Goal: Book appointment/travel/reservation

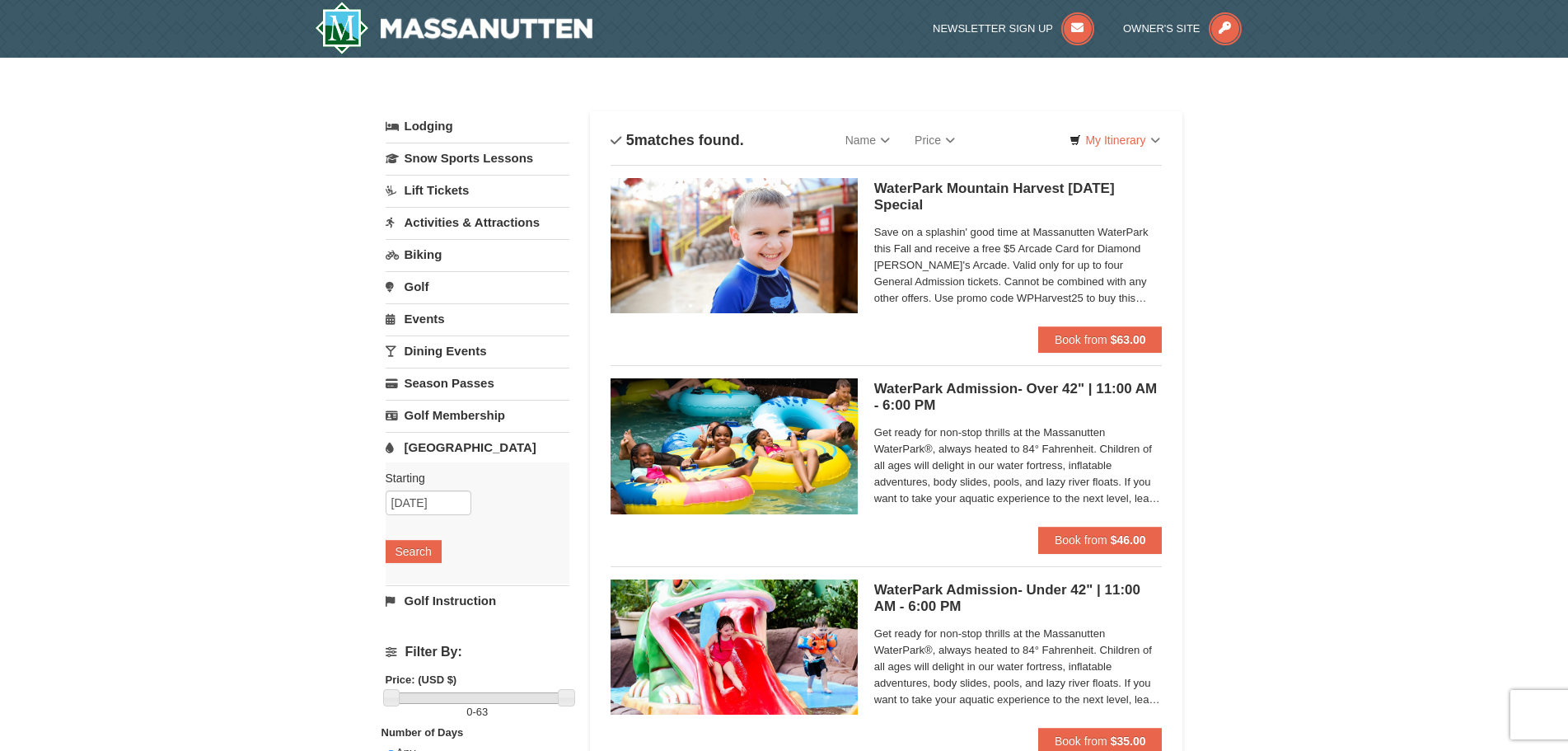
click at [429, 127] on link "Lodging" at bounding box center [477, 126] width 184 height 29
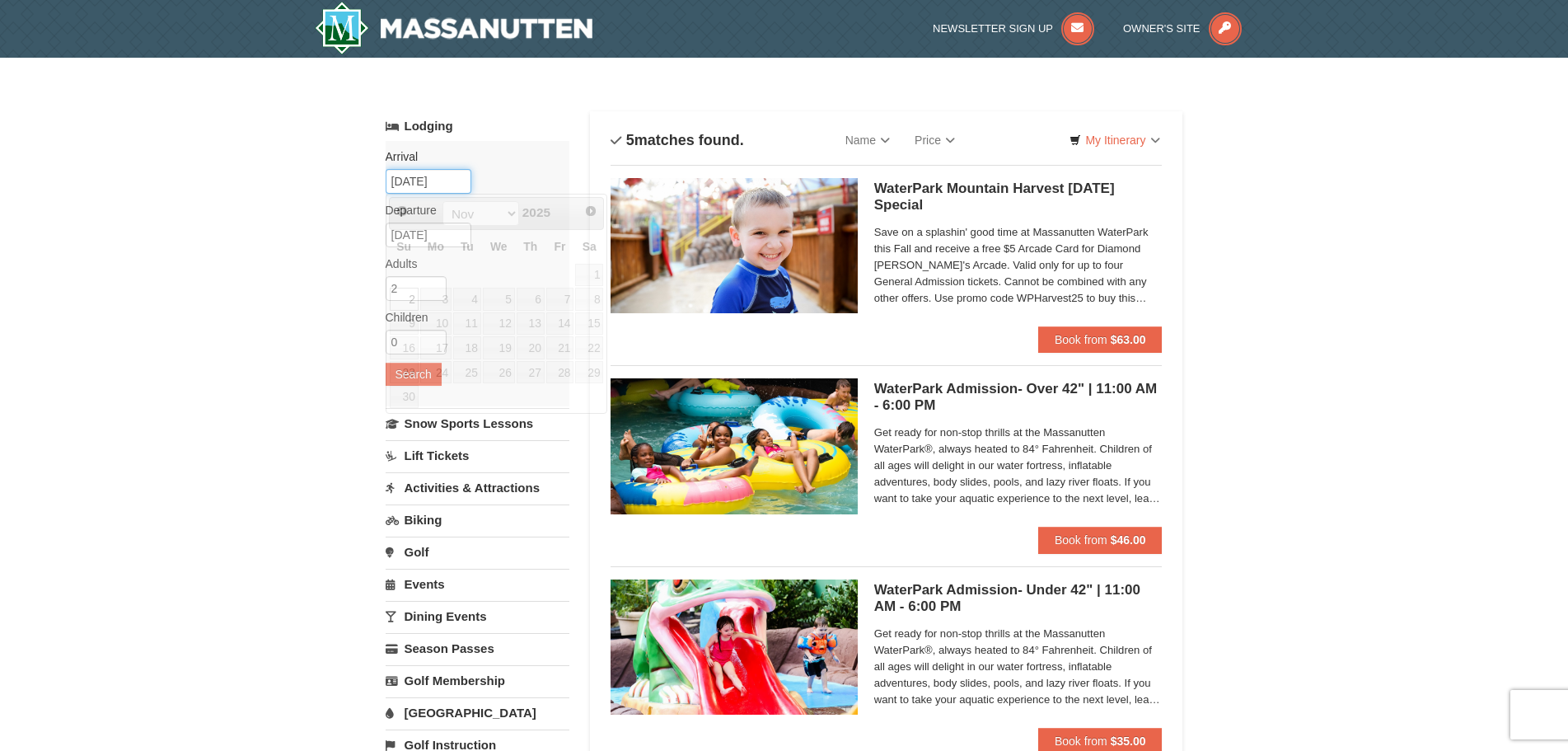
click at [415, 182] on input "11/02/2025" at bounding box center [429, 180] width 86 height 24
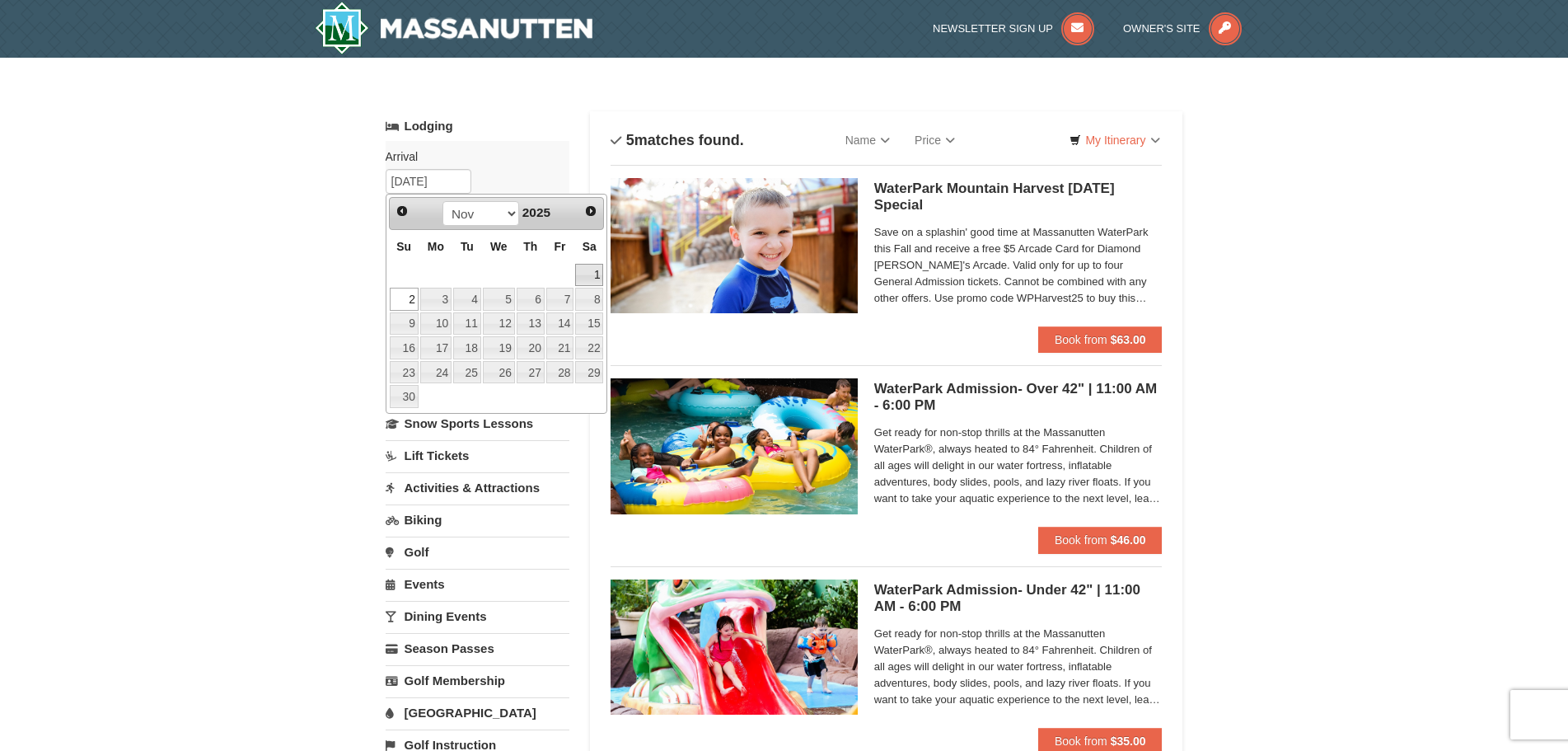
click at [598, 269] on link "1" at bounding box center [588, 276] width 28 height 23
type input "[DATE]"
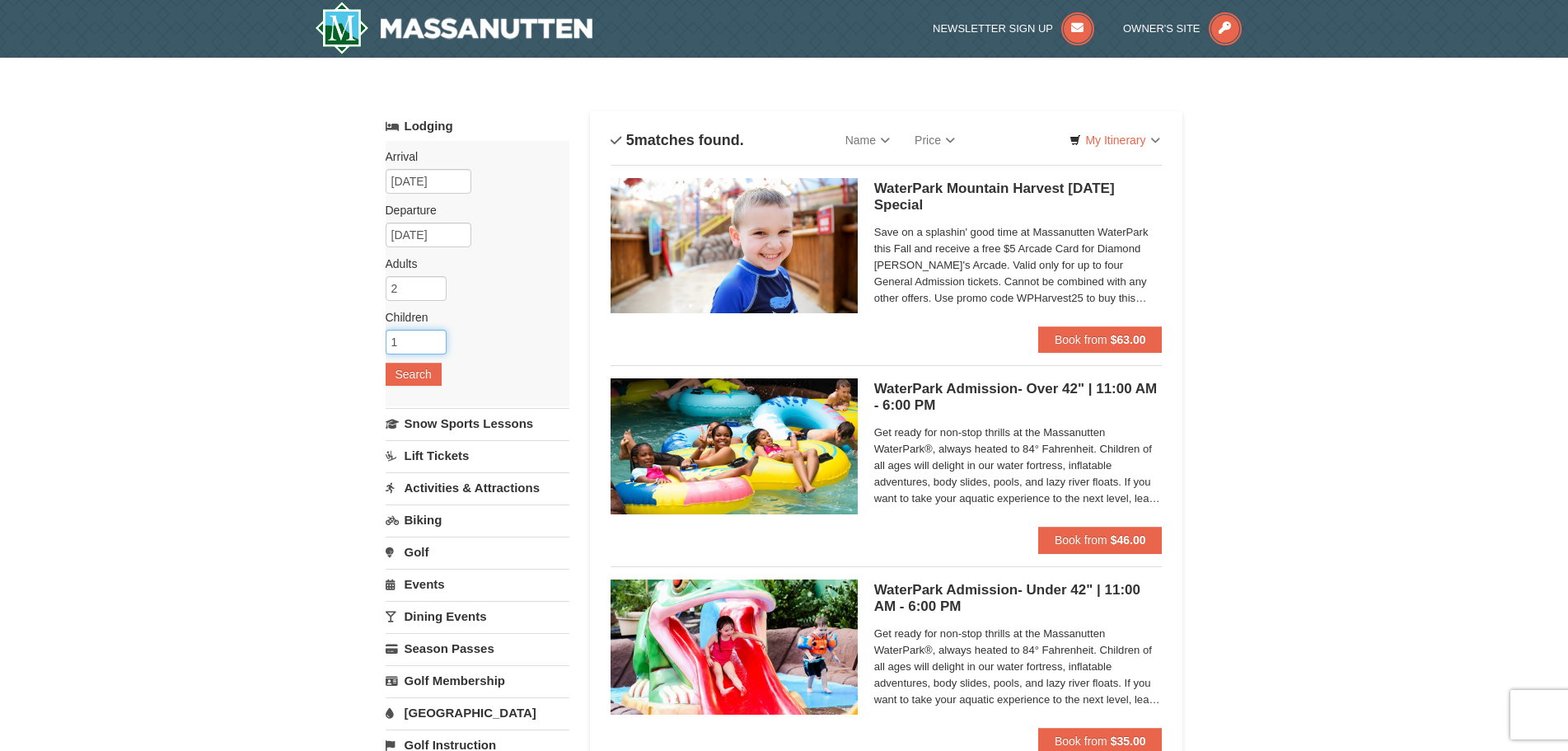
click at [434, 337] on input "1" at bounding box center [416, 341] width 61 height 24
click at [434, 337] on input "2" at bounding box center [416, 341] width 61 height 24
click at [434, 337] on input "3" at bounding box center [416, 341] width 61 height 24
click at [434, 337] on input "4" at bounding box center [416, 341] width 61 height 24
type input "5"
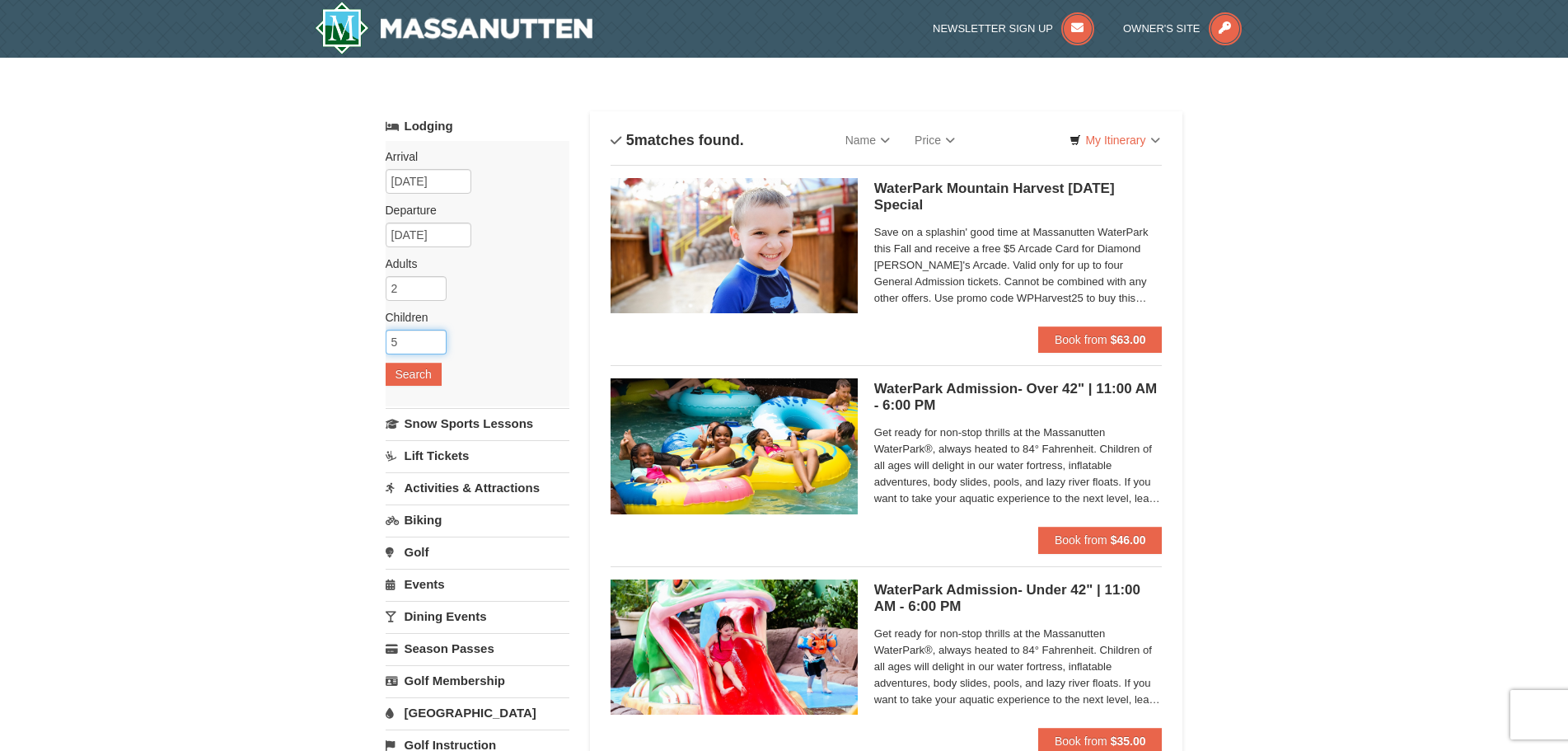
click at [434, 337] on input "5" at bounding box center [416, 341] width 61 height 24
click at [407, 373] on button "Search" at bounding box center [414, 374] width 56 height 23
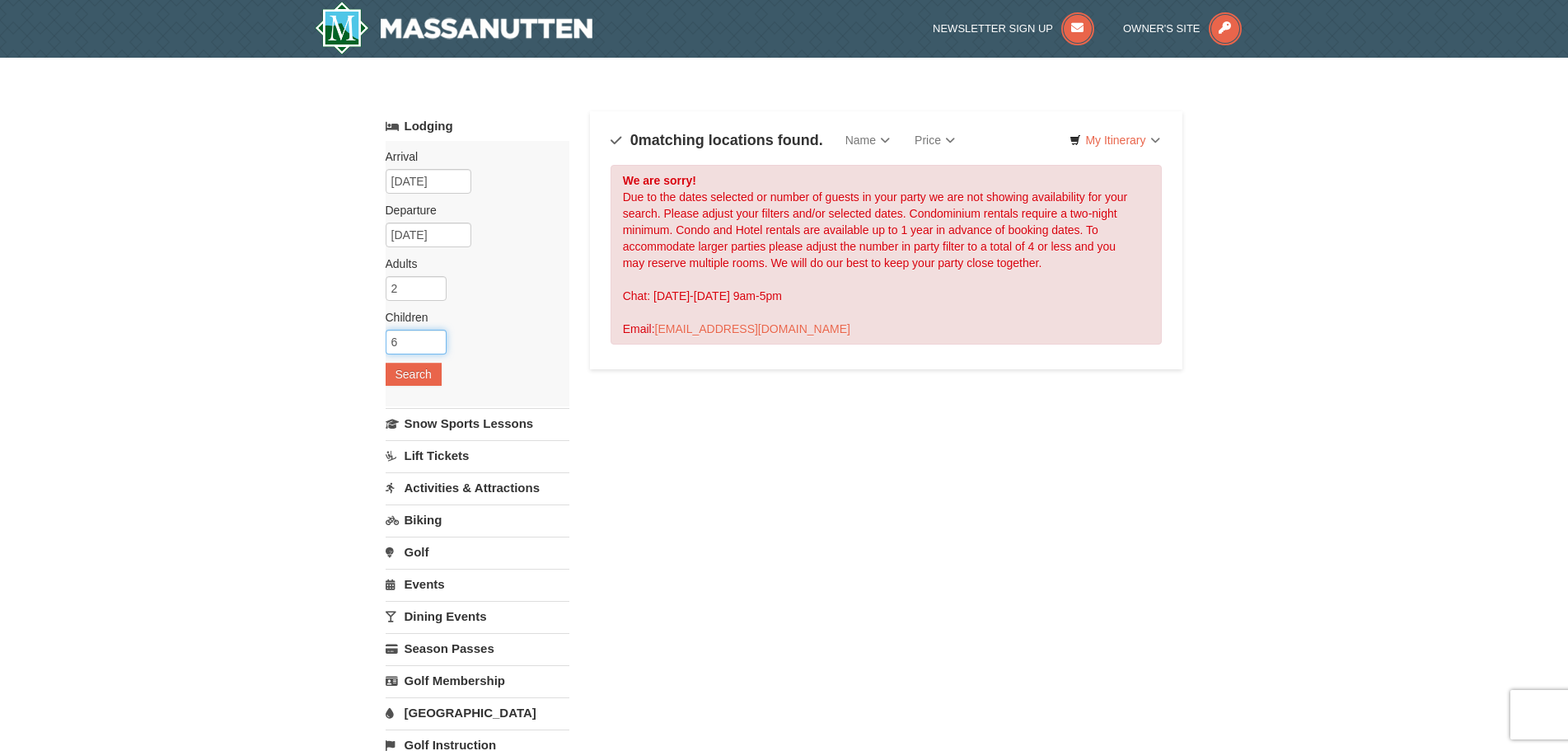
click at [435, 338] on input "6" at bounding box center [416, 341] width 61 height 24
click at [435, 338] on input "7" at bounding box center [416, 341] width 61 height 24
click at [437, 347] on input "6" at bounding box center [416, 341] width 61 height 24
click at [437, 347] on input "5" at bounding box center [416, 341] width 61 height 24
type input "4"
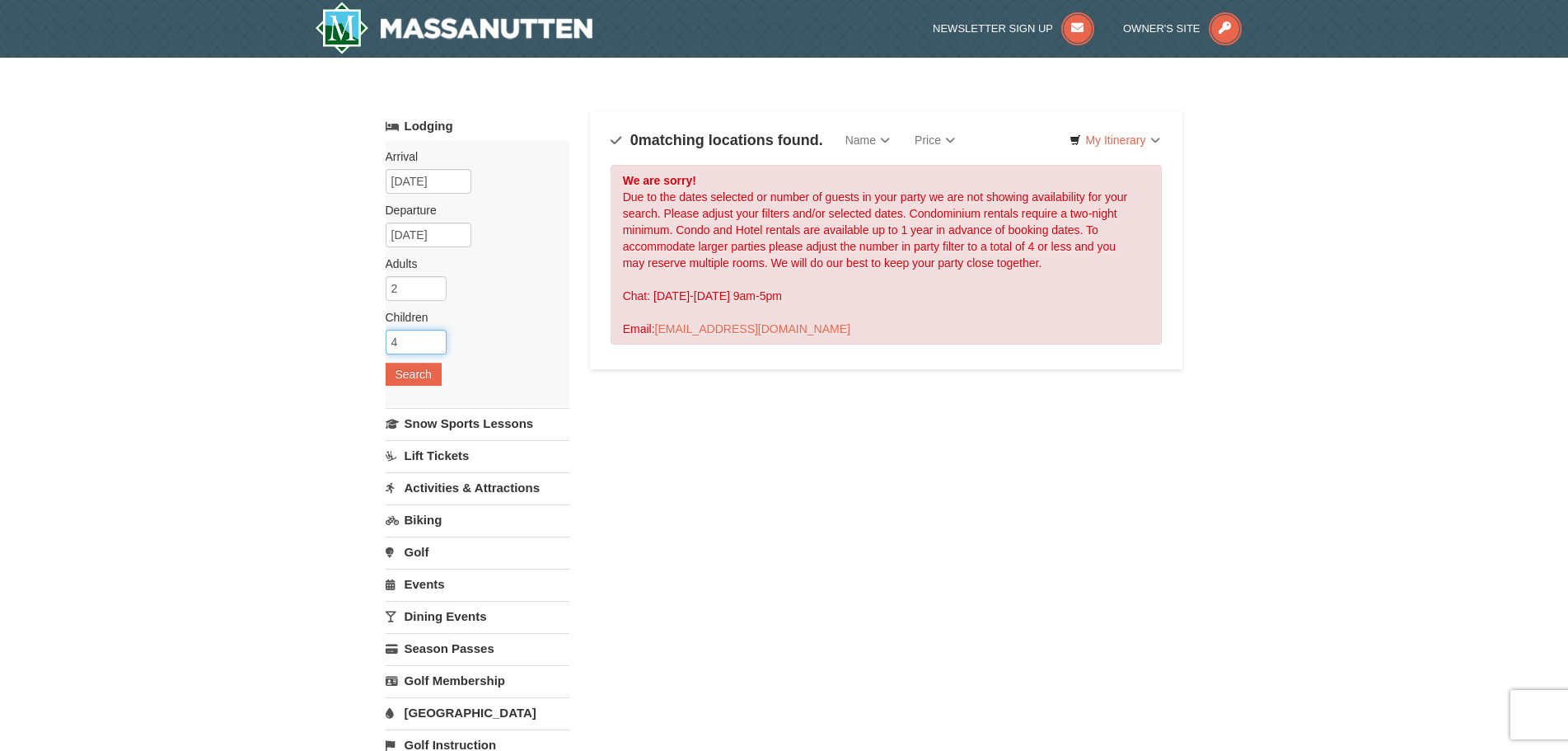
click at [437, 347] on input "4" at bounding box center [416, 341] width 61 height 24
click at [414, 372] on button "Search" at bounding box center [414, 374] width 56 height 23
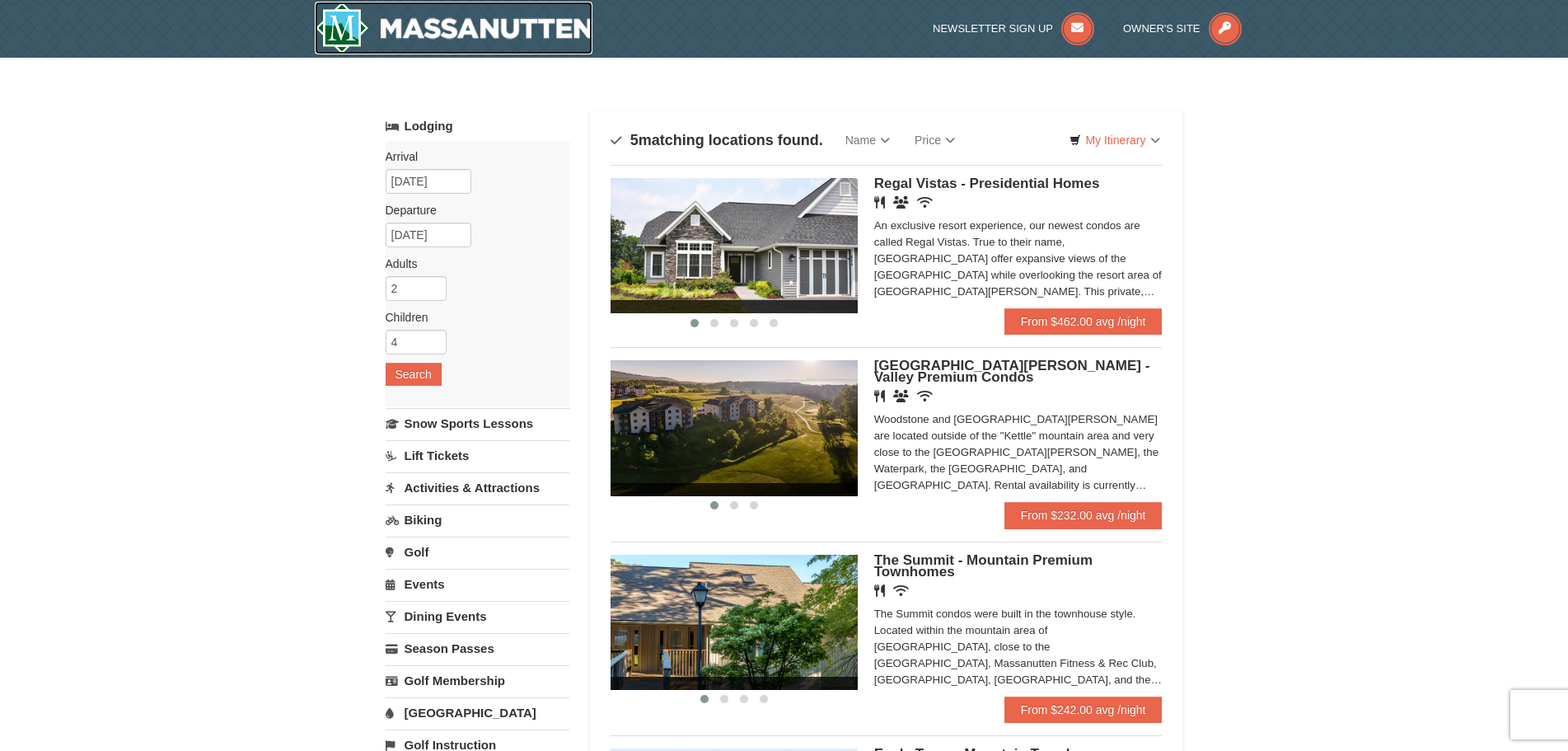
click at [347, 28] on img at bounding box center [454, 28] width 279 height 53
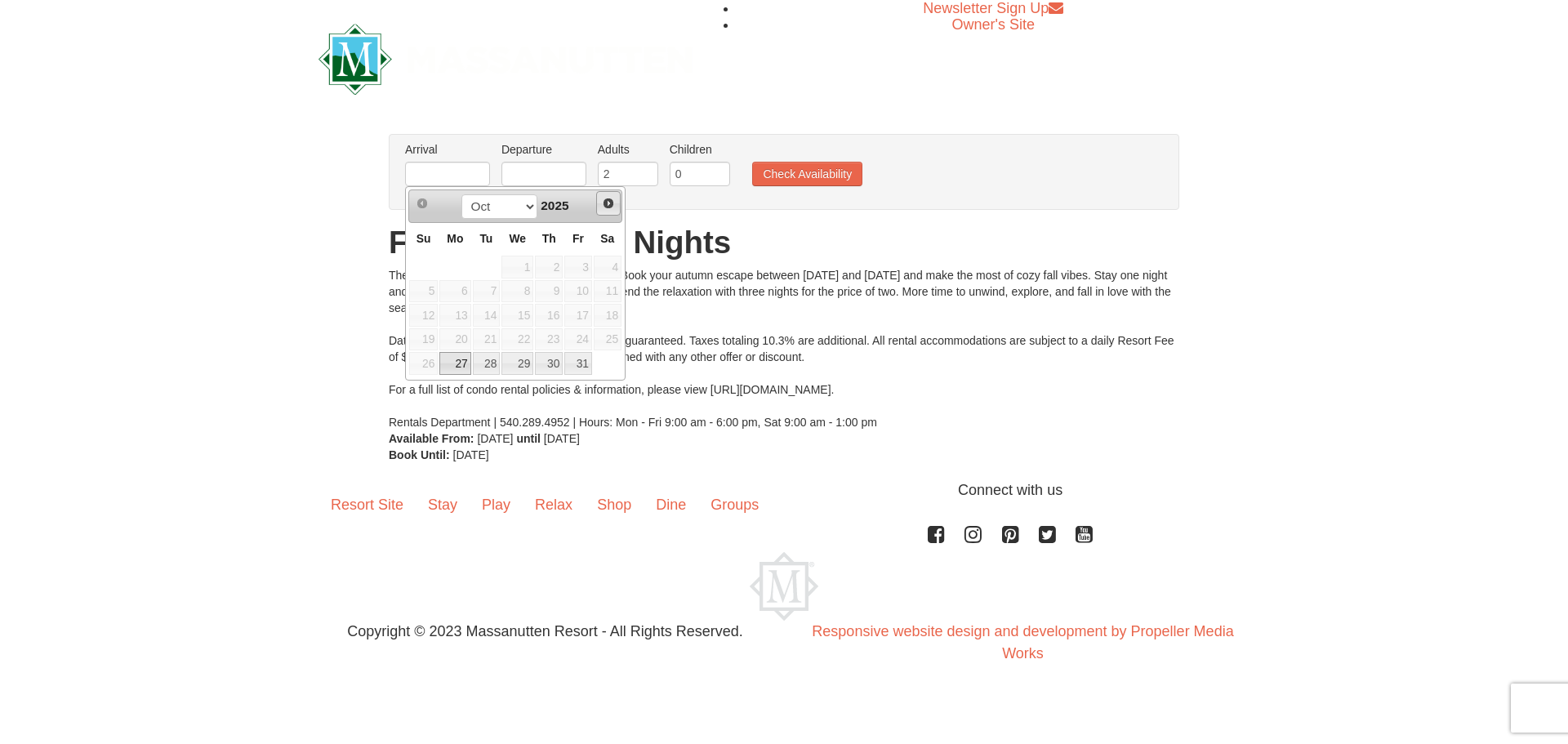
drag, startPoint x: 0, startPoint y: 0, endPoint x: 610, endPoint y: 202, distance: 642.6
click at [610, 202] on span "Next" at bounding box center [608, 204] width 14 height 14
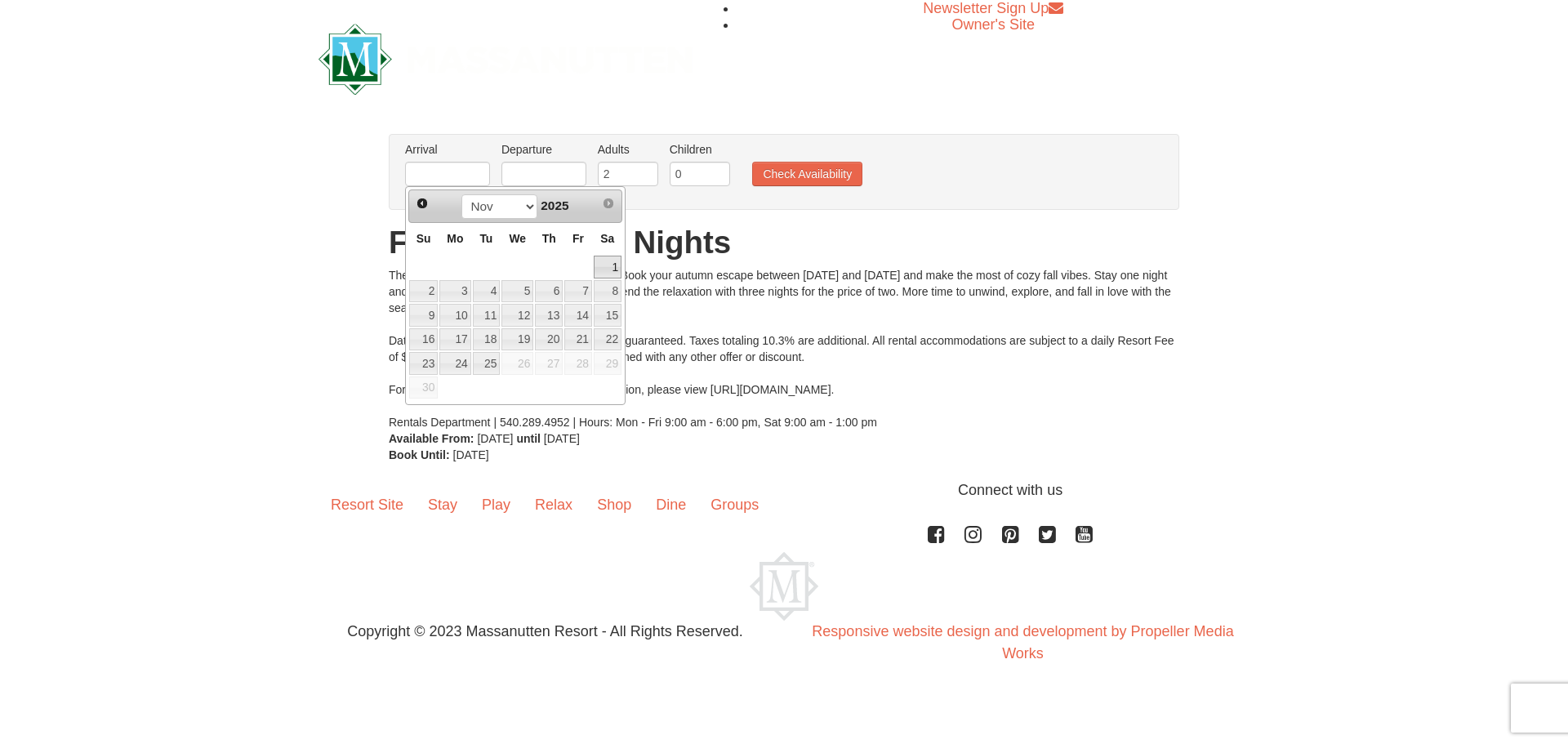
click at [605, 267] on link "1" at bounding box center [607, 267] width 28 height 23
type input "[DATE]"
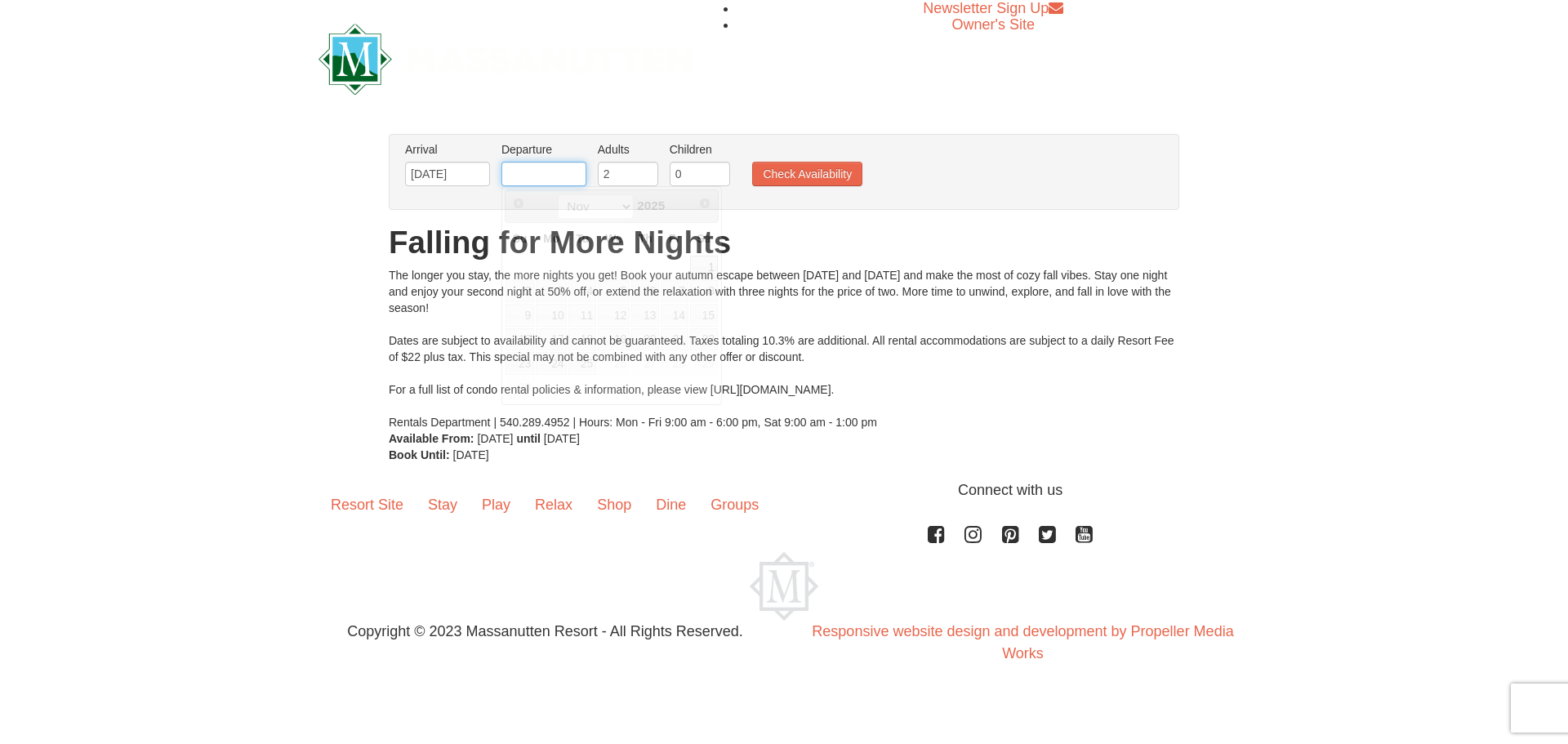
click at [522, 173] on input "text" at bounding box center [544, 173] width 85 height 24
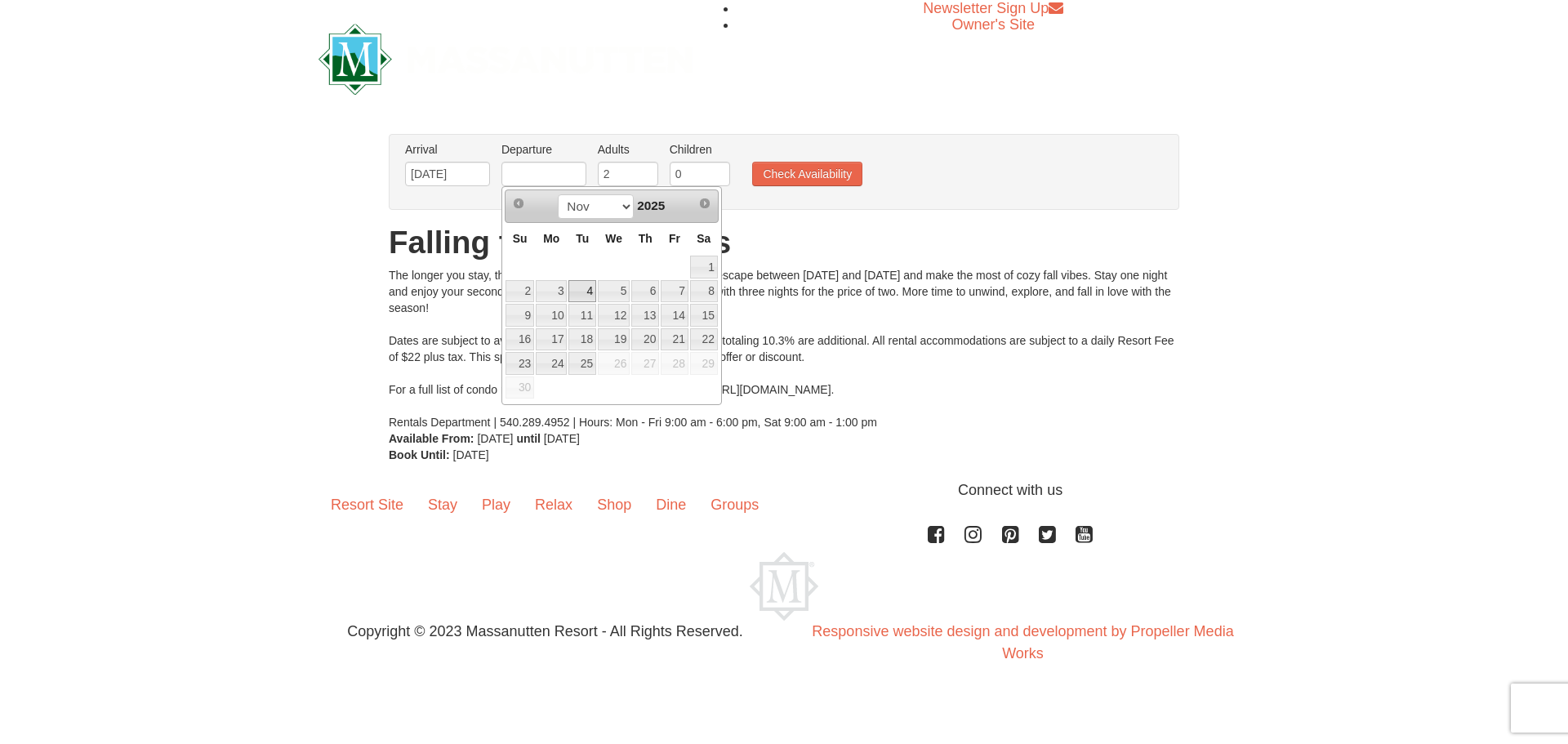
click at [580, 291] on link "4" at bounding box center [582, 291] width 28 height 23
type input "[DATE]"
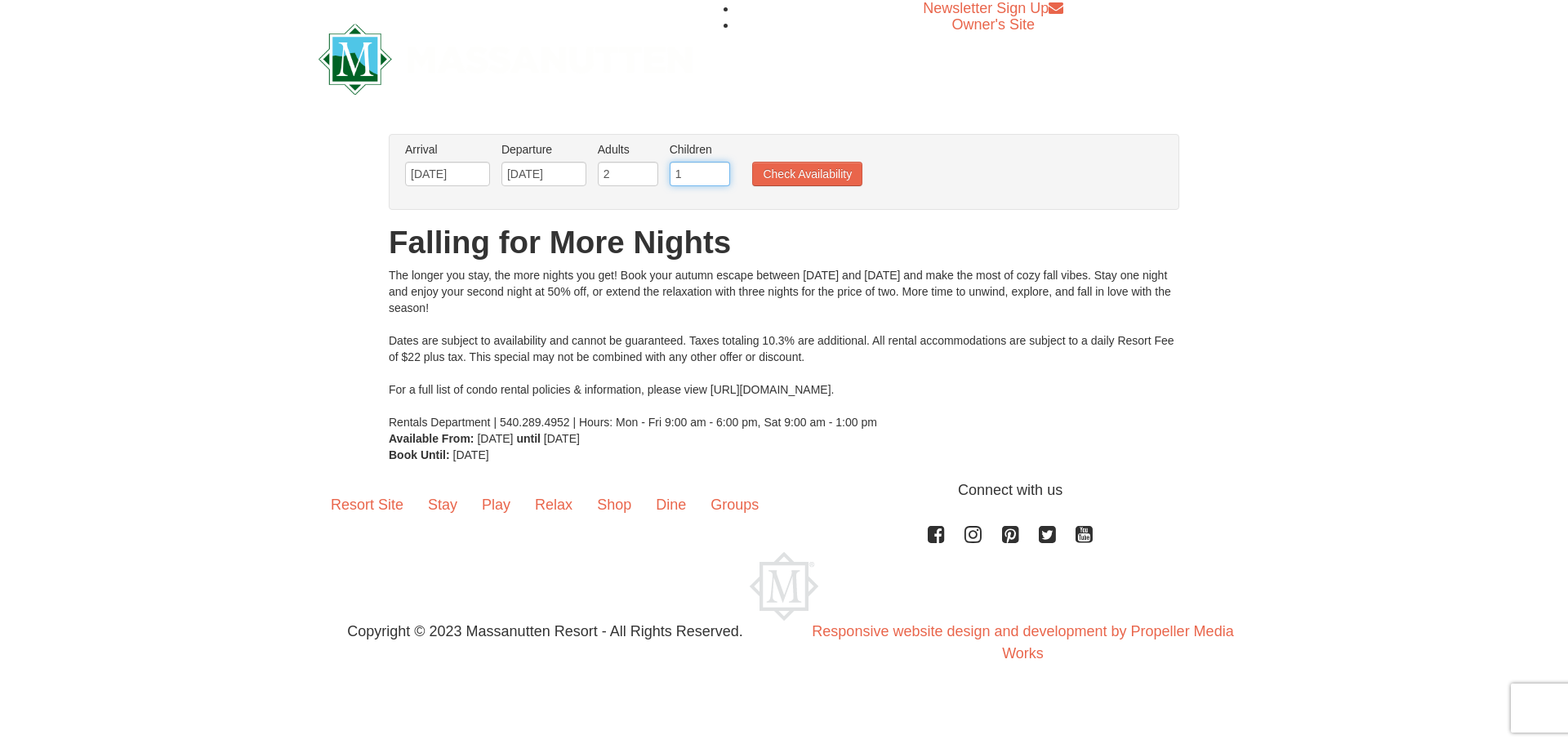
click at [717, 168] on input "1" at bounding box center [700, 173] width 61 height 24
click at [717, 168] on input "2" at bounding box center [700, 173] width 61 height 24
click at [717, 168] on input "3" at bounding box center [700, 173] width 61 height 24
click at [717, 168] on input "4" at bounding box center [700, 173] width 61 height 24
click at [717, 167] on input "5" at bounding box center [700, 173] width 61 height 24
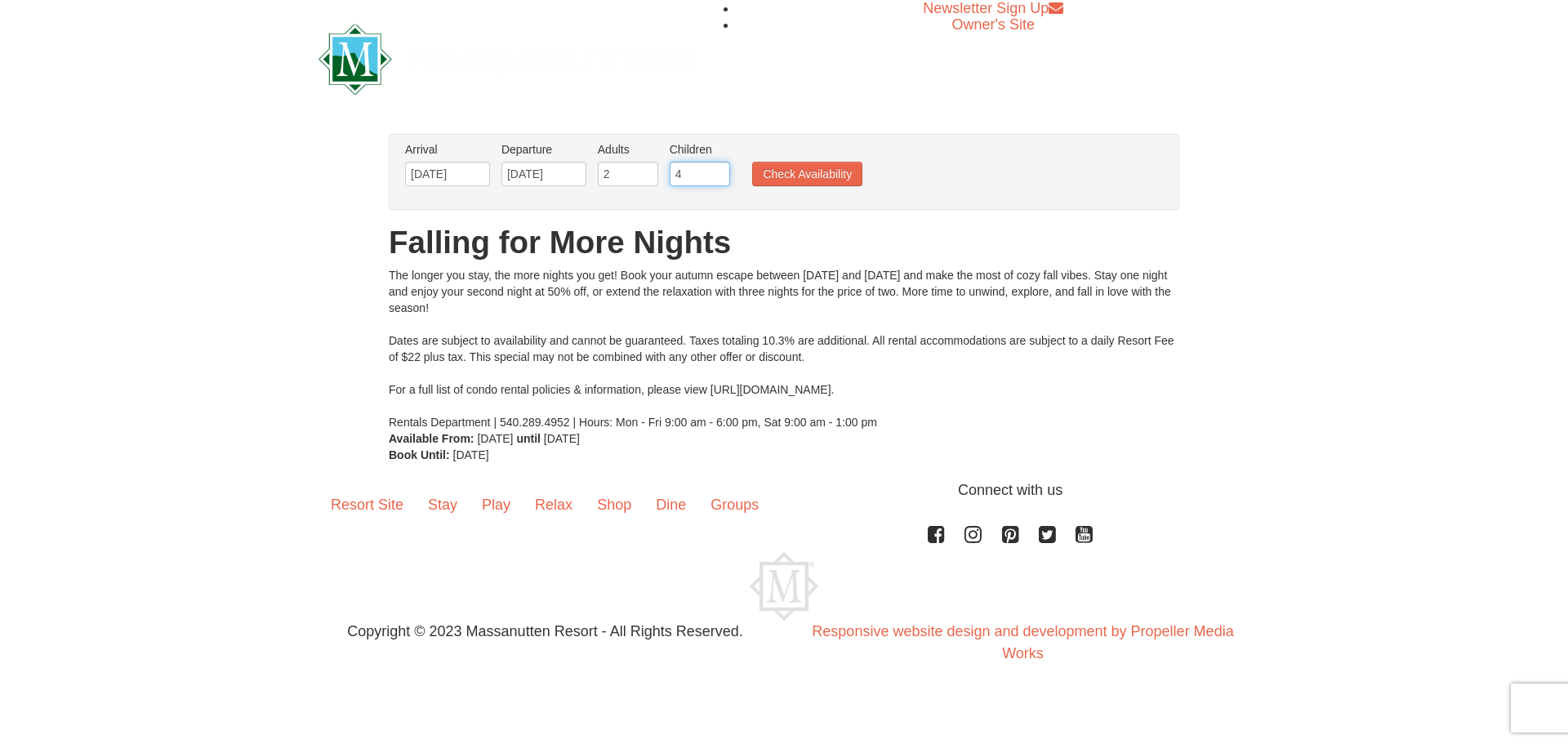
type input "4"
click at [717, 180] on input "4" at bounding box center [700, 173] width 61 height 24
click at [807, 174] on button "Check Availability" at bounding box center [807, 173] width 110 height 24
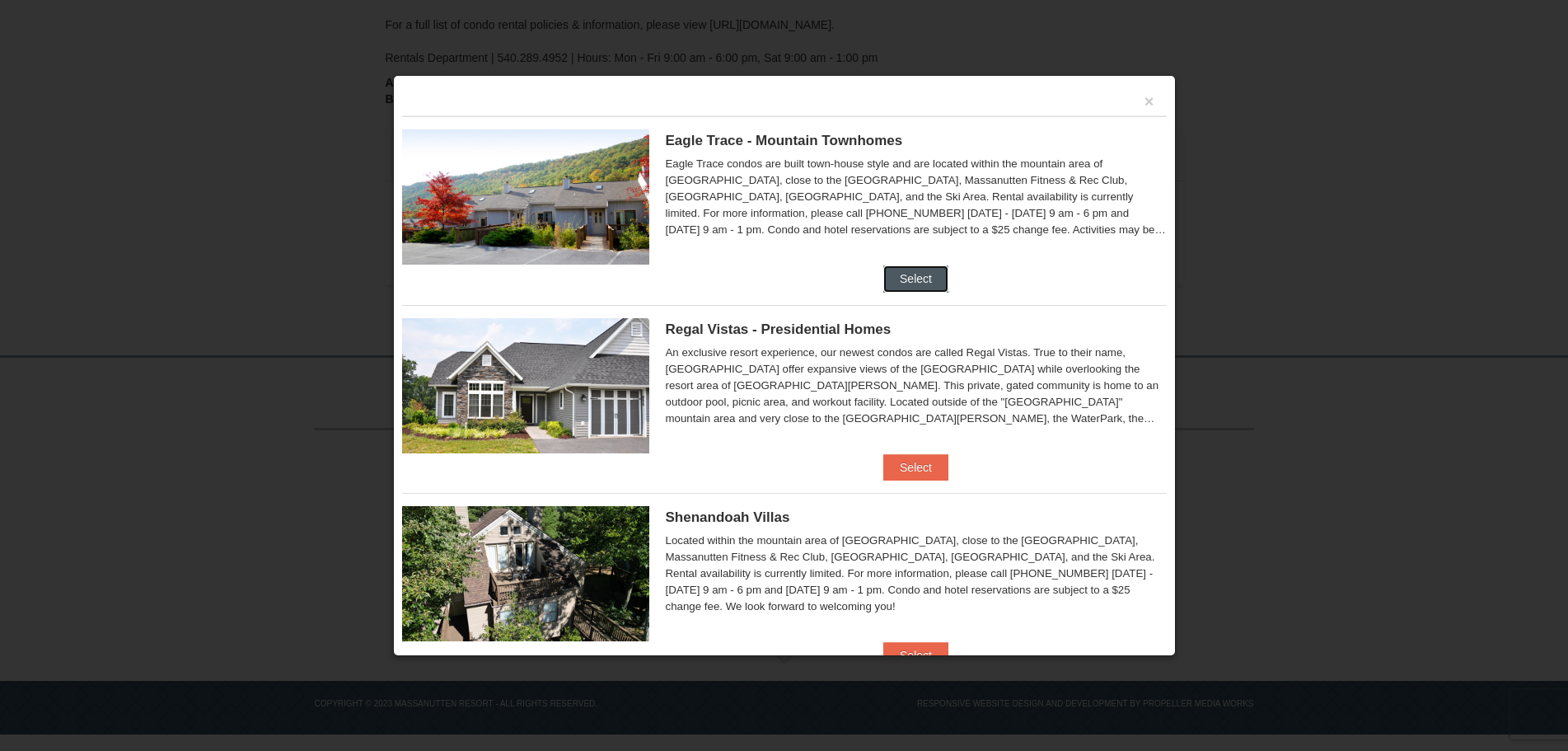
click at [911, 276] on button "Select" at bounding box center [915, 278] width 65 height 26
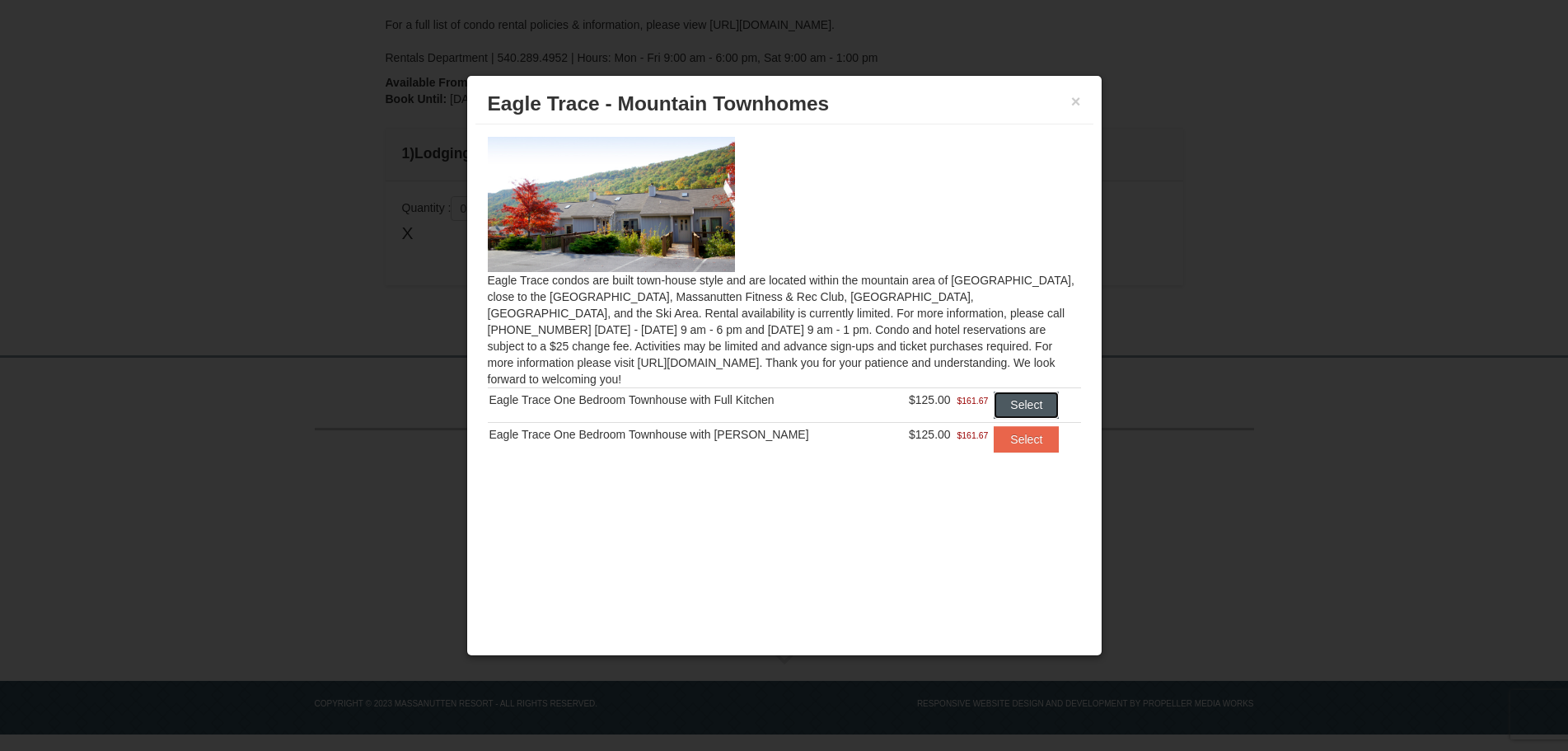
click at [1013, 392] on button "Select" at bounding box center [1026, 404] width 65 height 26
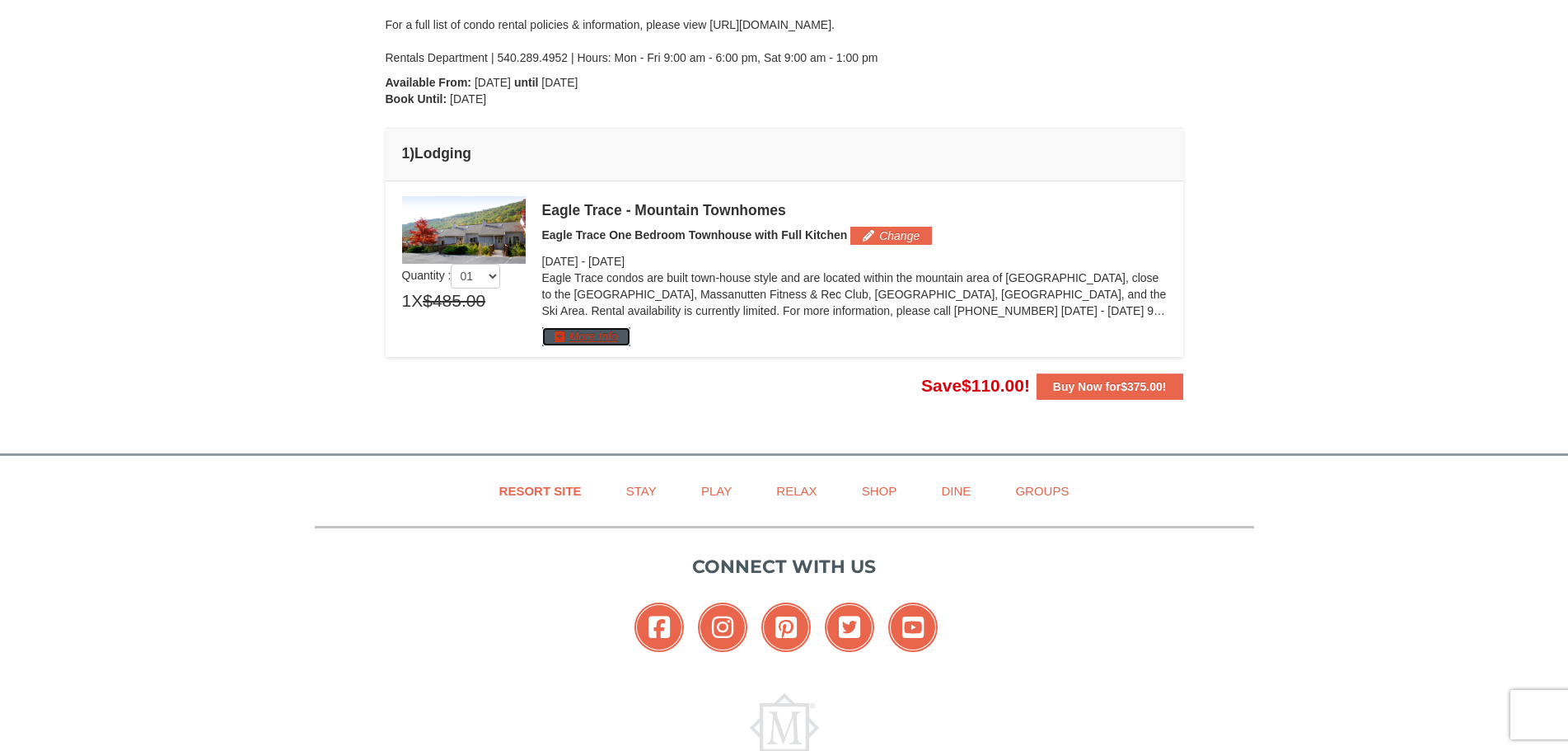
click at [573, 339] on button "More Info" at bounding box center [586, 336] width 89 height 19
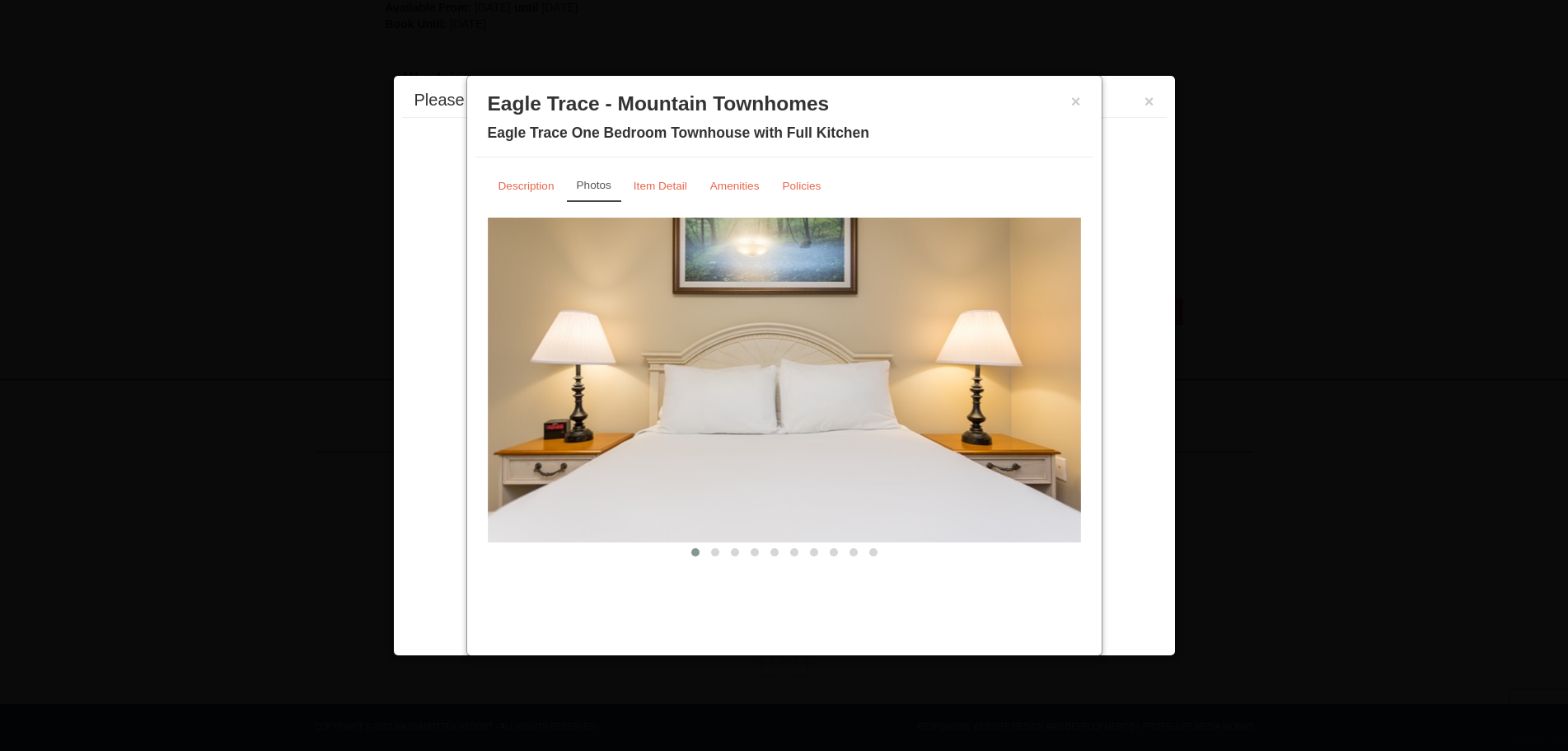
scroll to position [426, 0]
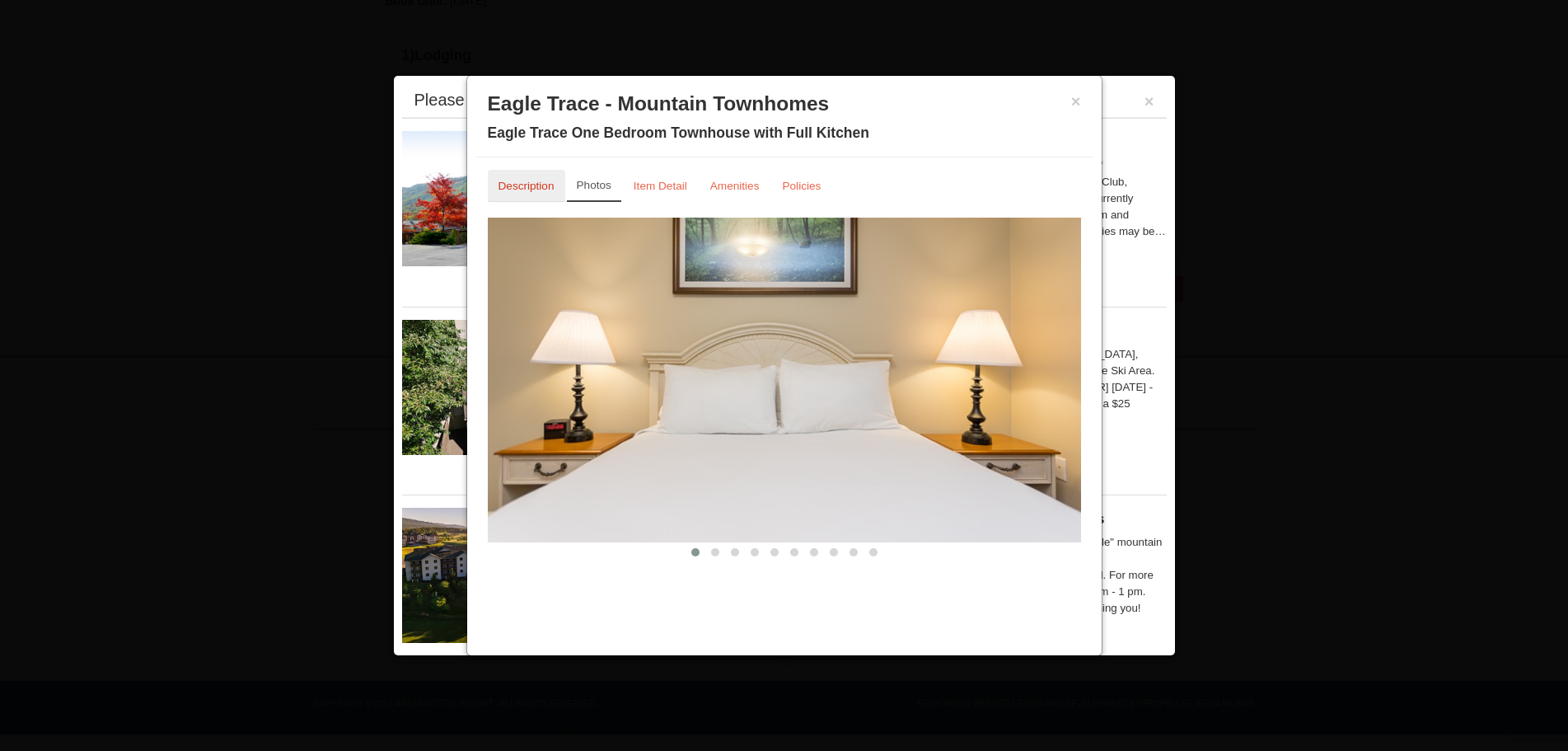
click at [516, 188] on small "Description" at bounding box center [527, 185] width 56 height 13
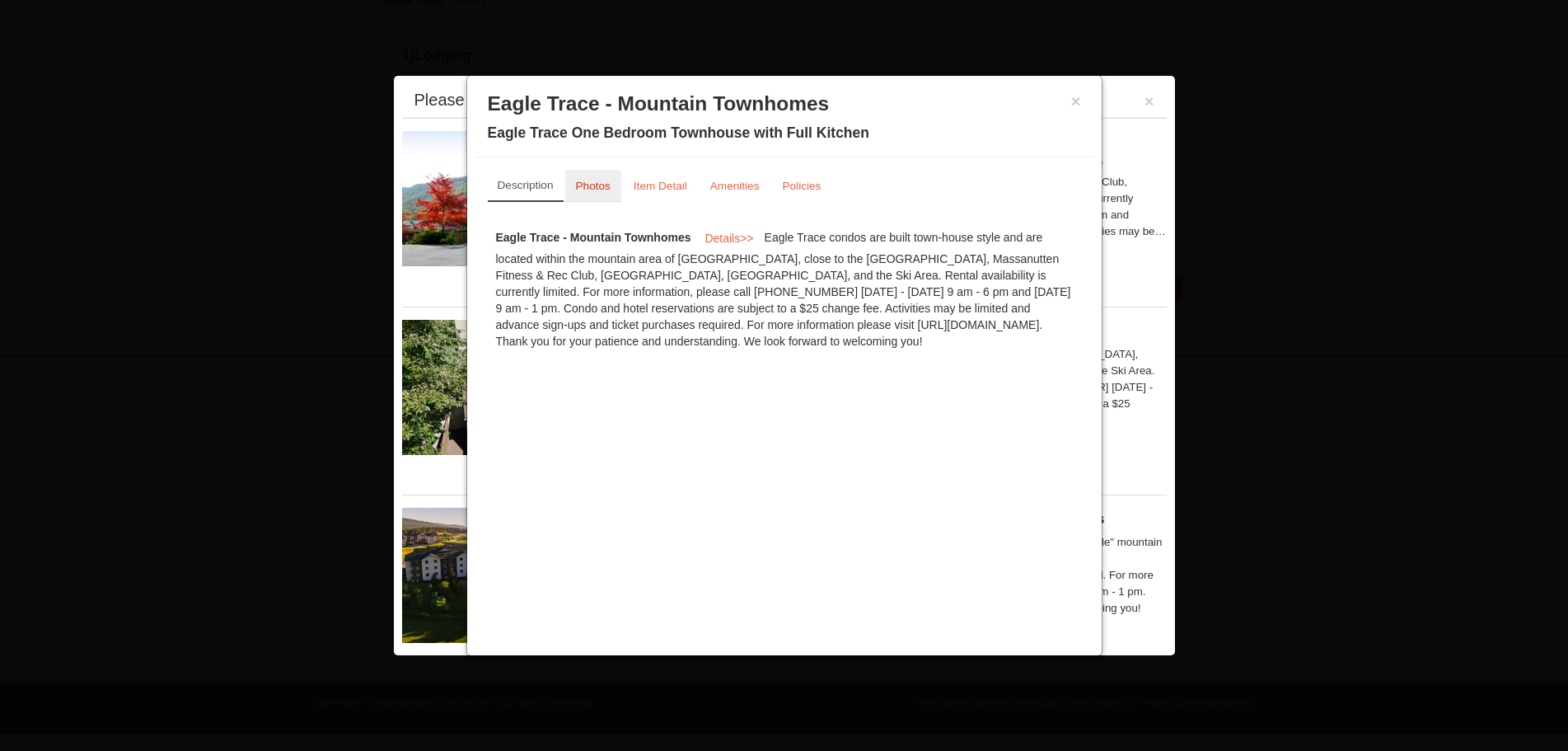
click at [588, 184] on small "Photos" at bounding box center [593, 185] width 35 height 13
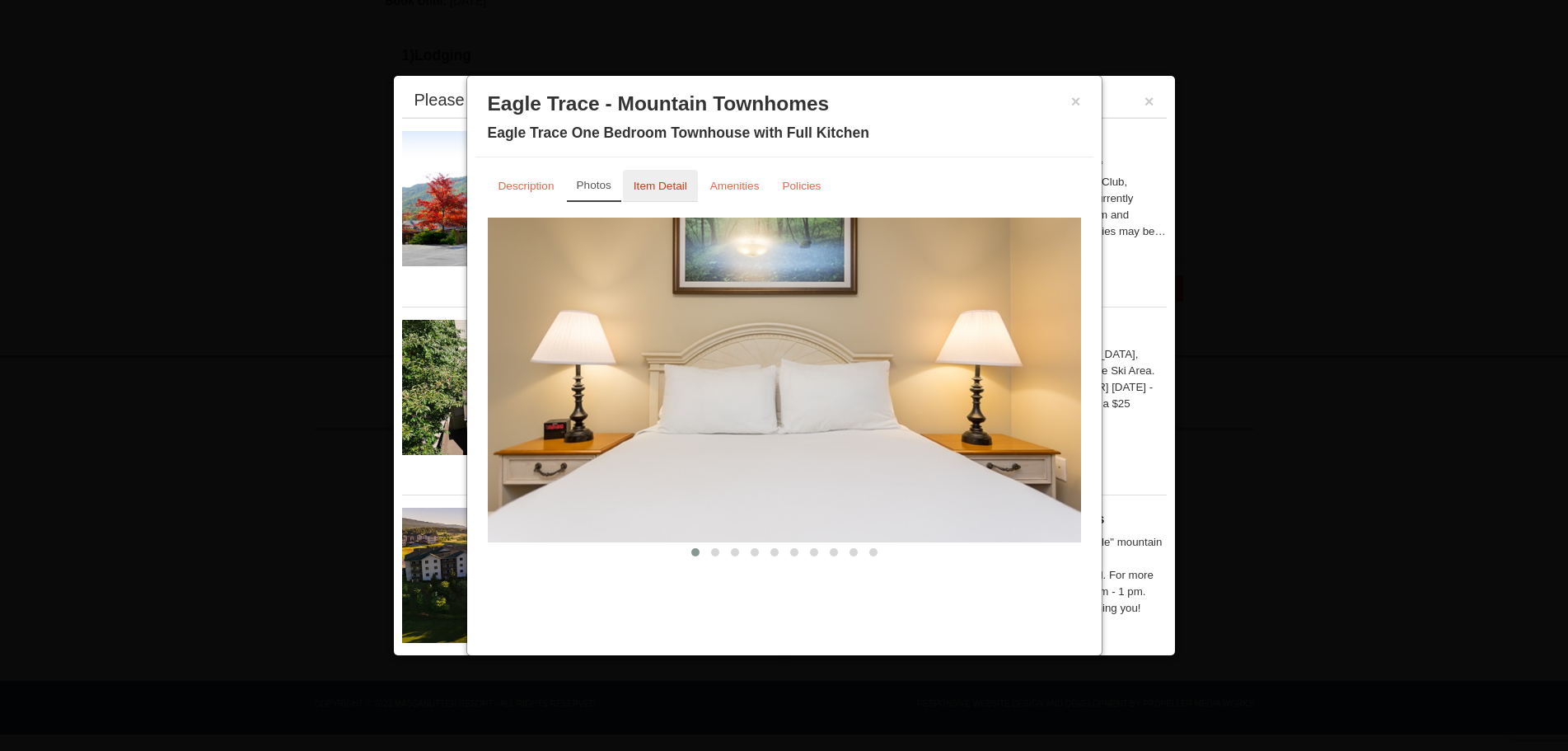
click at [659, 189] on small "Item Detail" at bounding box center [659, 185] width 54 height 13
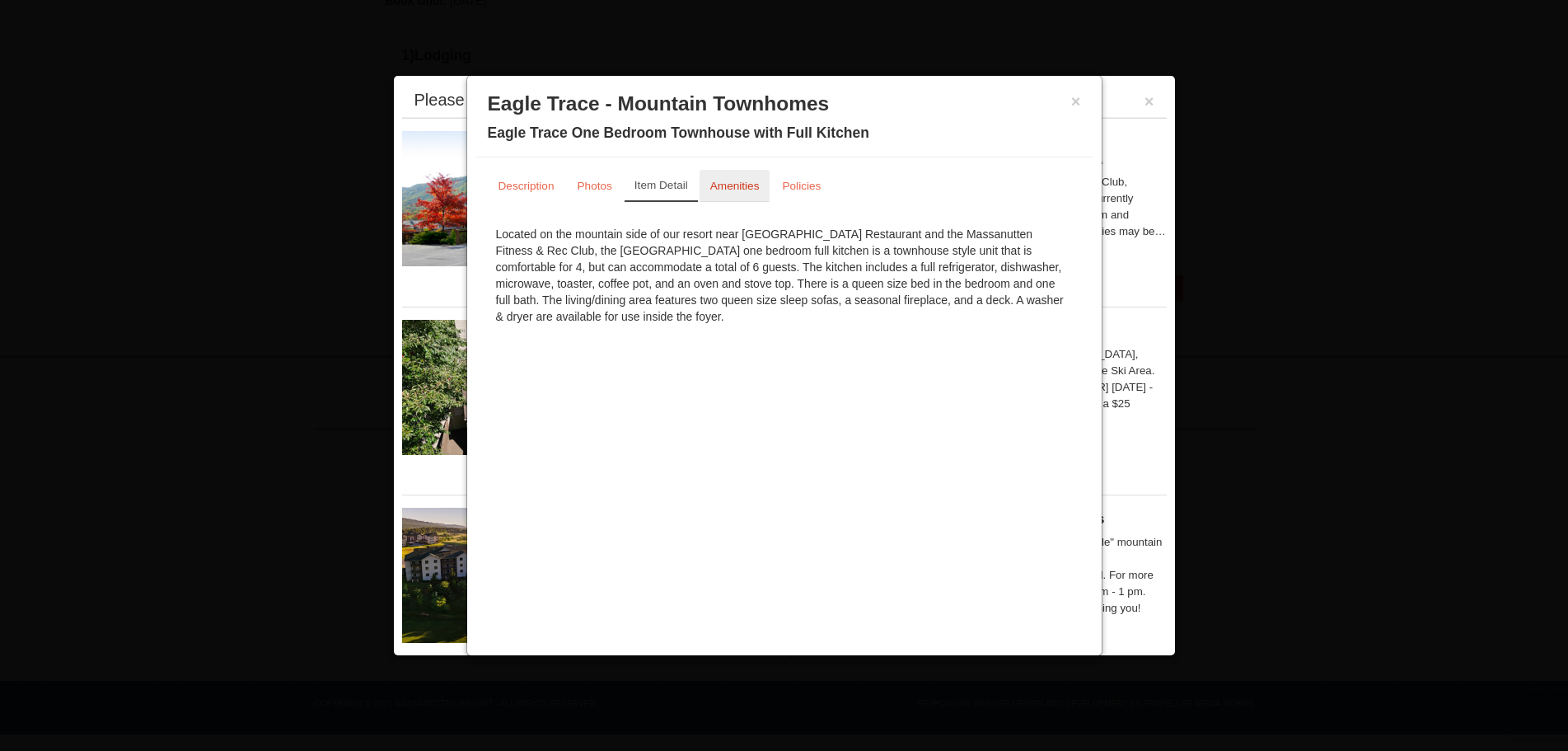
click at [734, 185] on small "Amenities" at bounding box center [734, 185] width 50 height 13
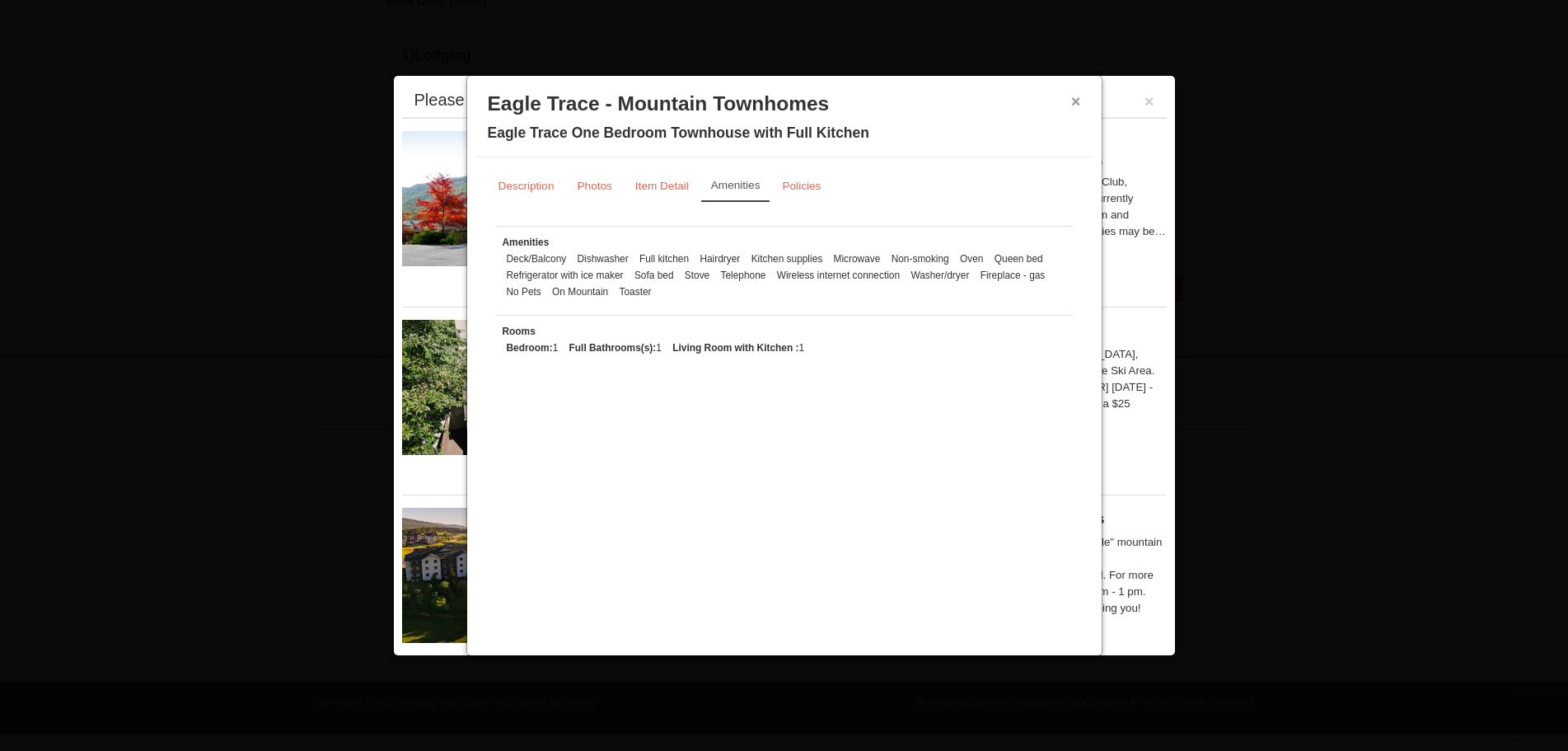
click at [1073, 100] on button "×" at bounding box center [1076, 101] width 10 height 17
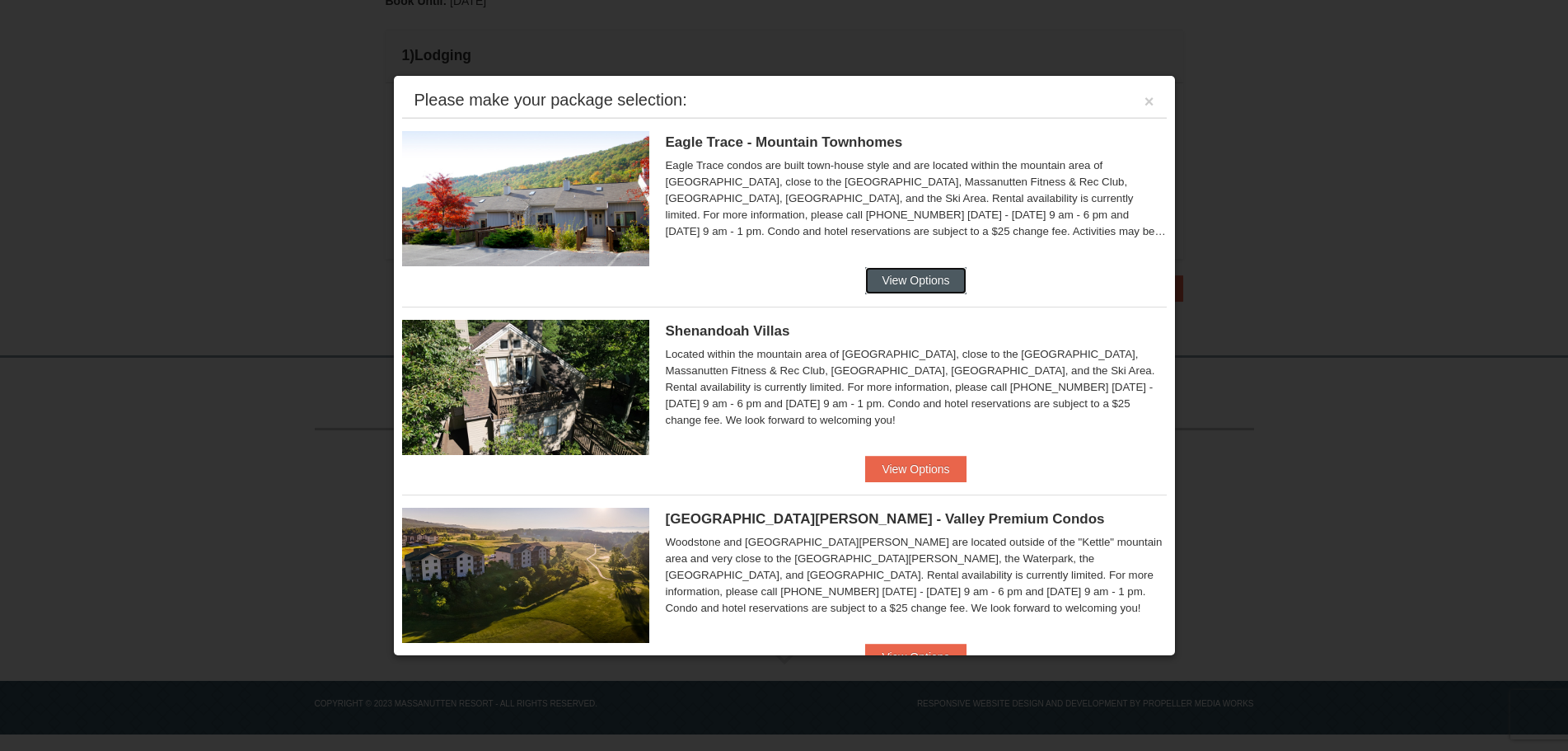
click at [901, 279] on button "View Options" at bounding box center [915, 280] width 100 height 26
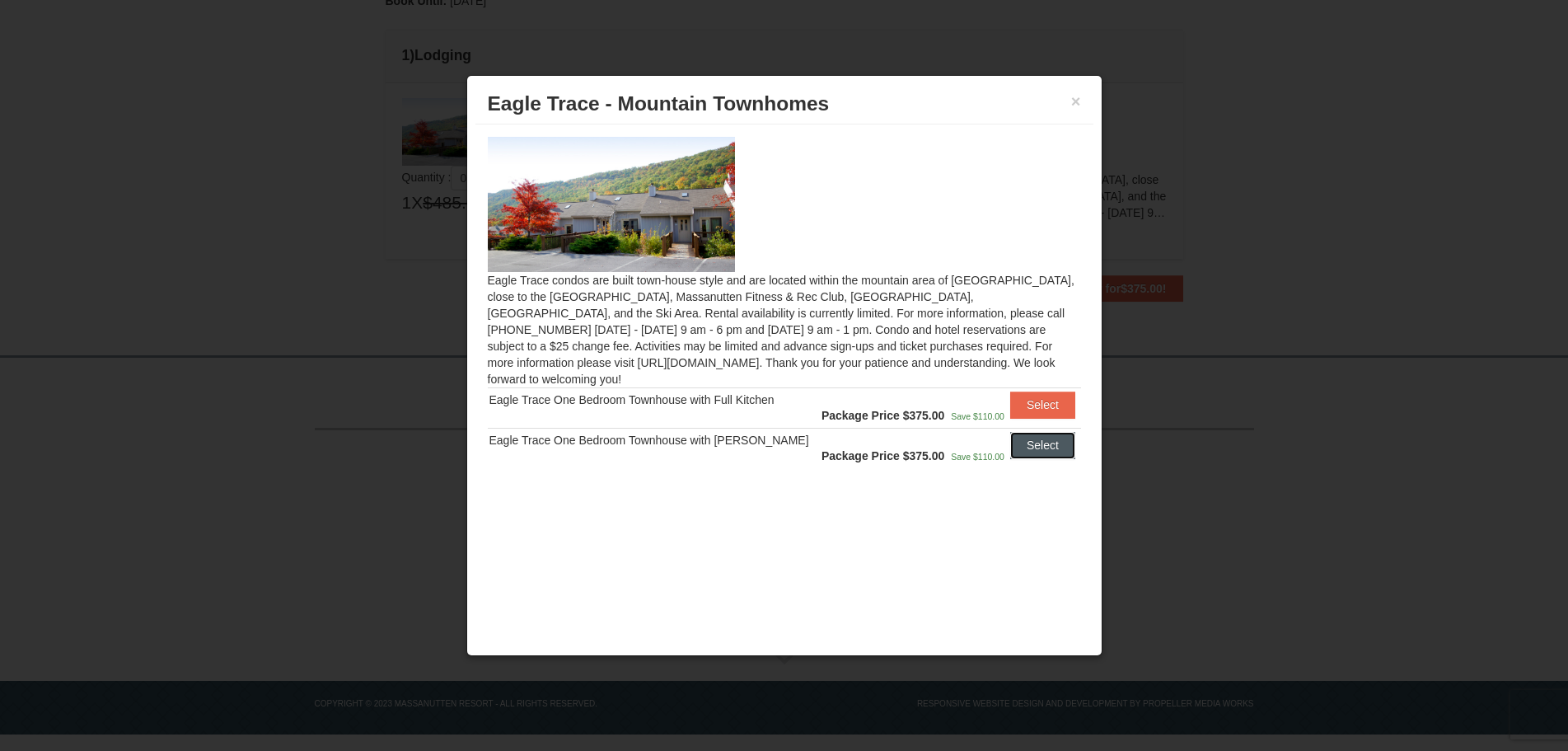
click at [1043, 433] on button "Select" at bounding box center [1042, 444] width 65 height 26
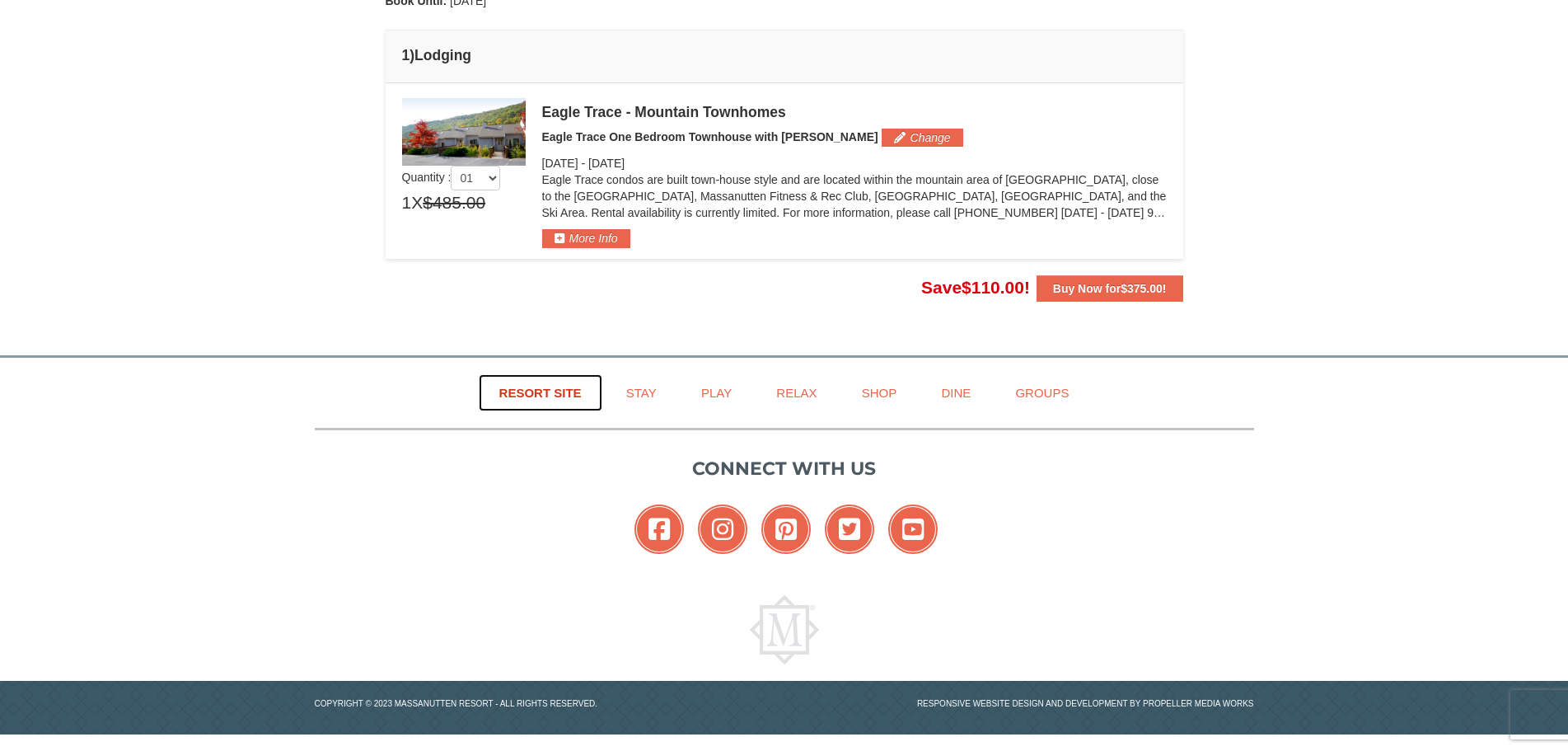
click at [515, 392] on link "Resort Site" at bounding box center [540, 393] width 124 height 37
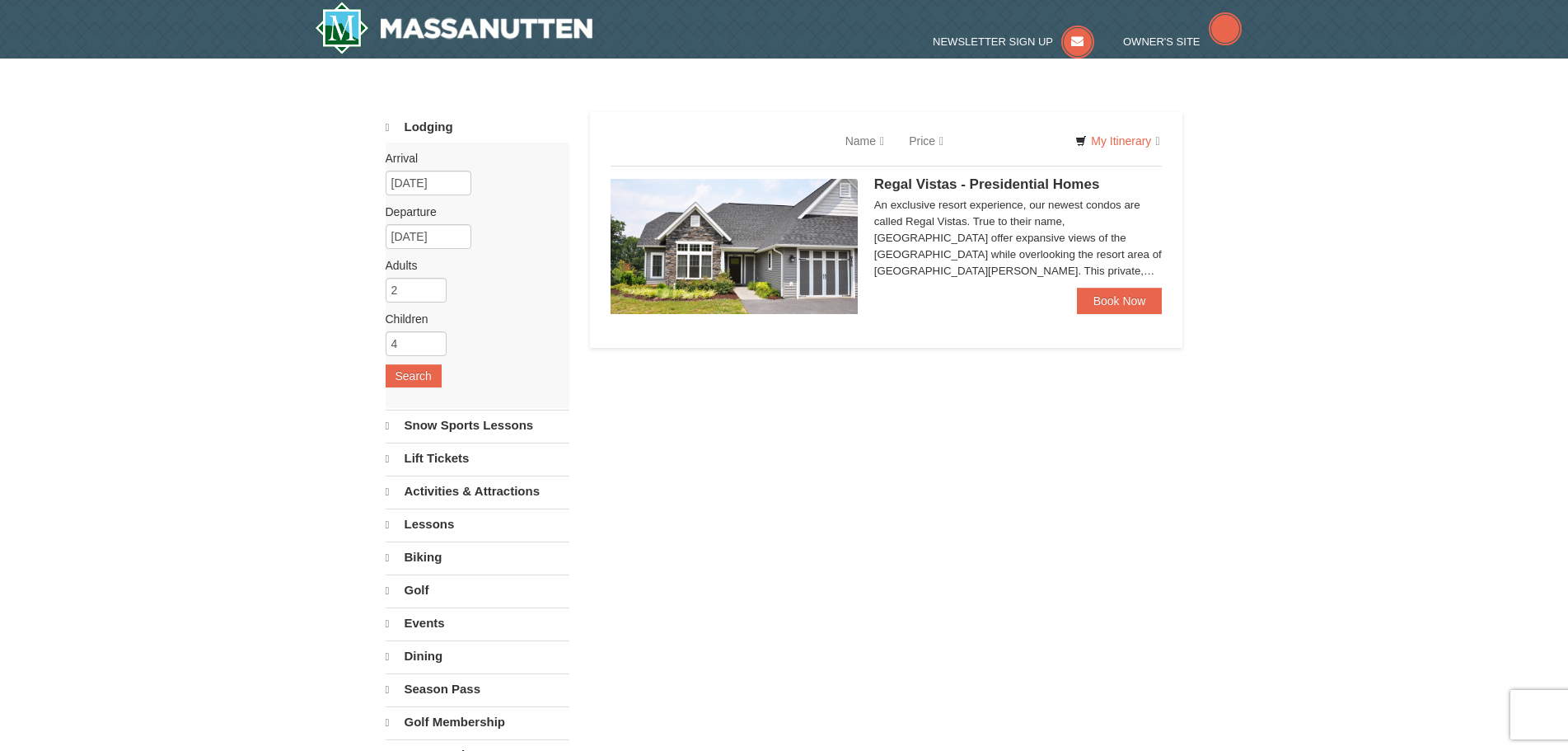
select select "10"
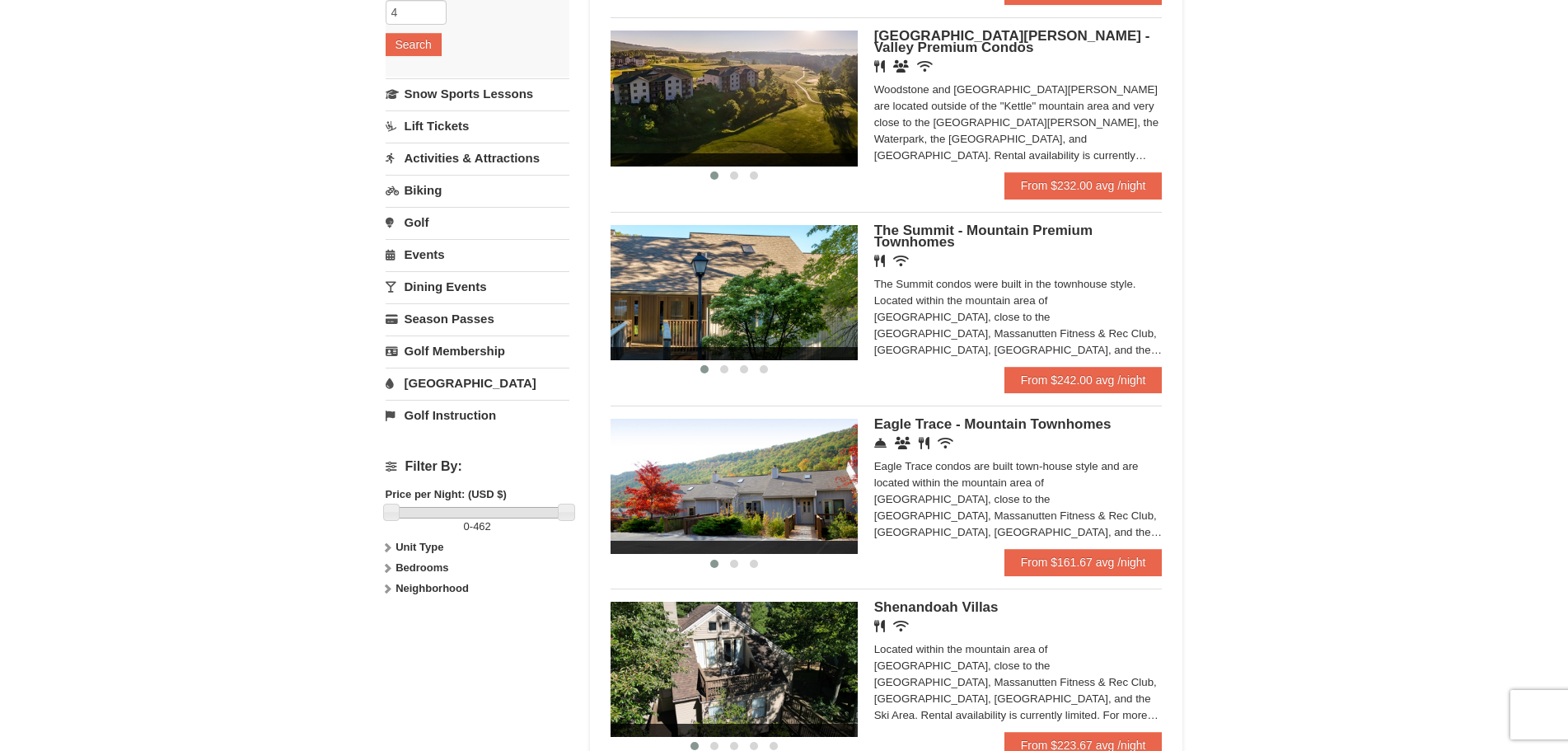
scroll to position [412, 0]
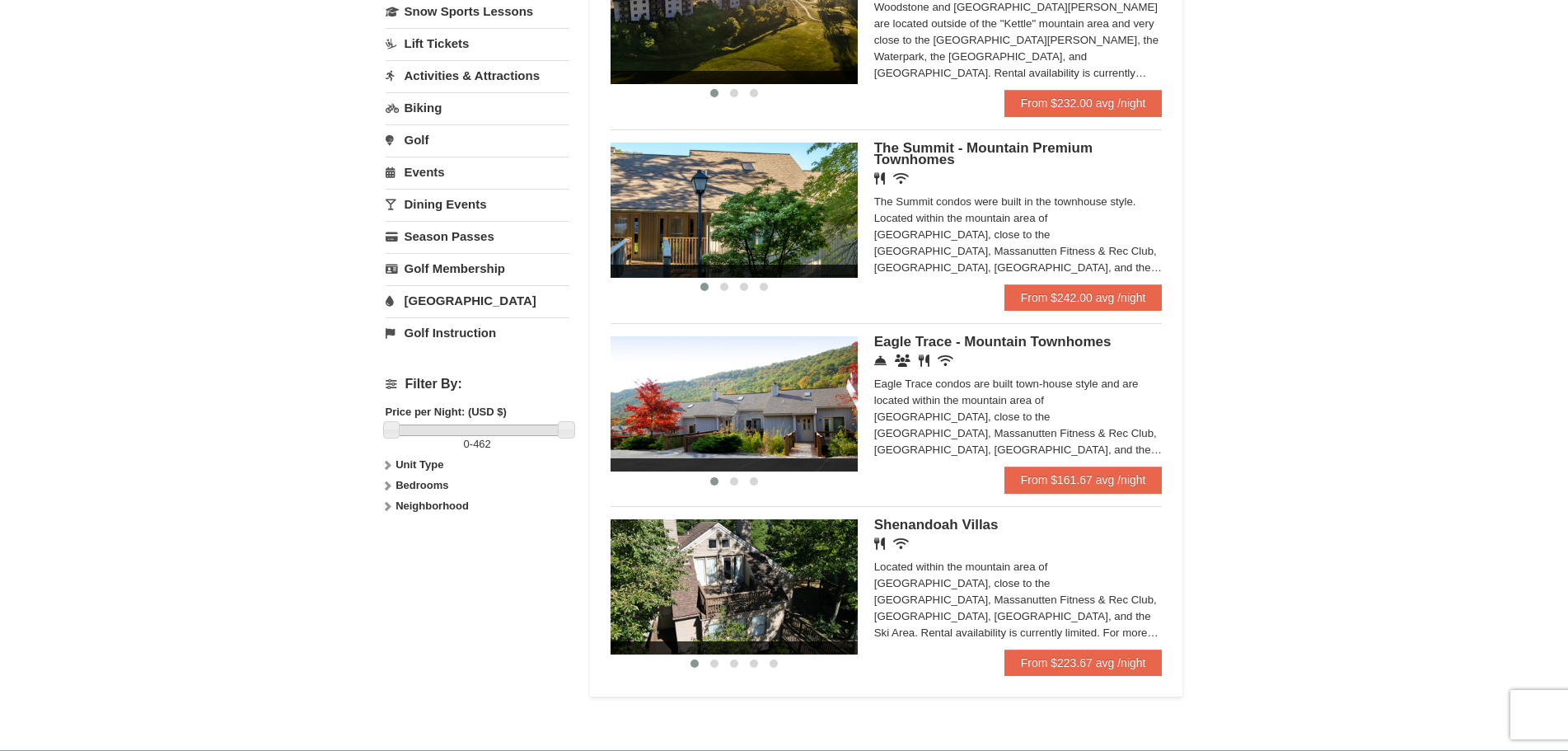
click at [388, 463] on icon at bounding box center [388, 465] width 12 height 12
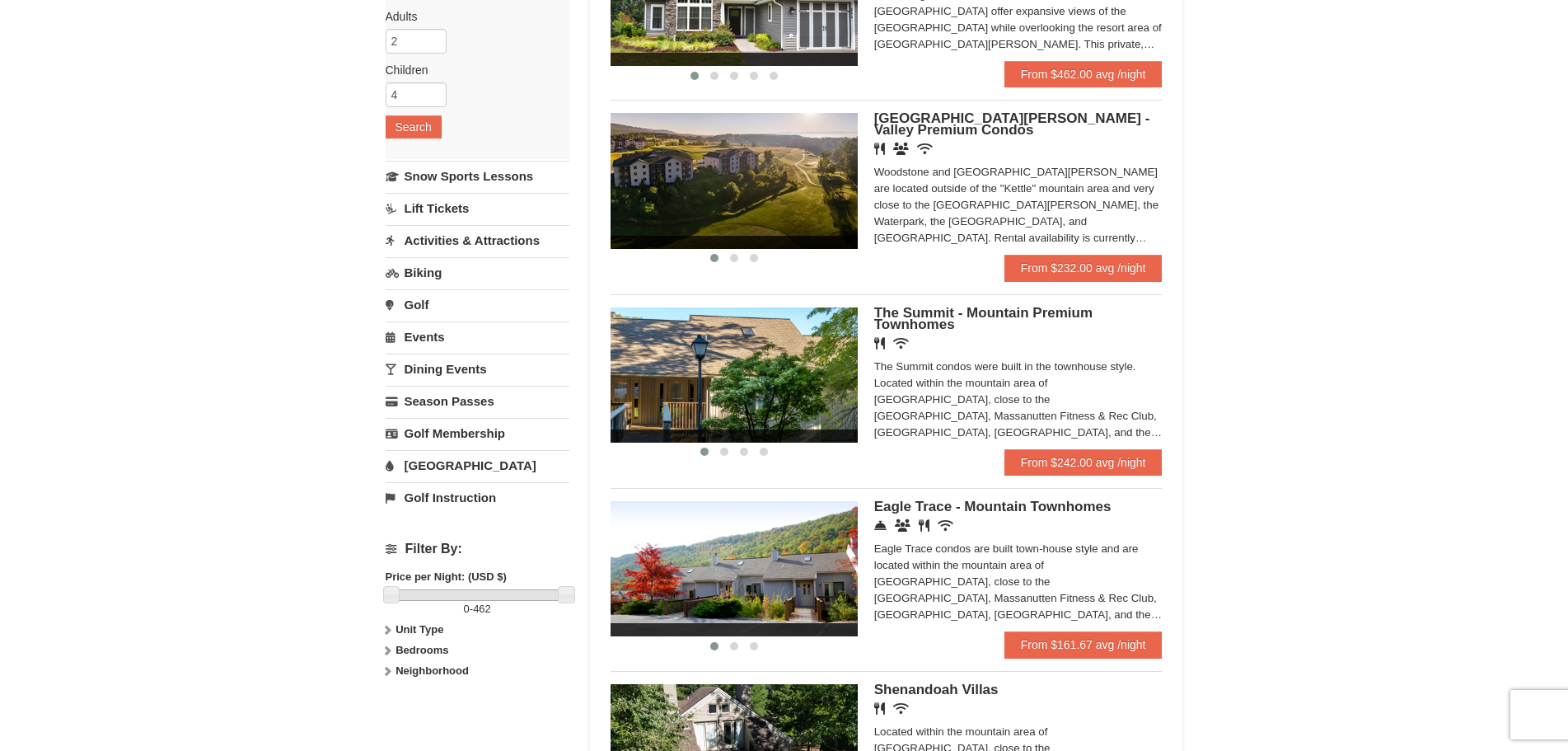
scroll to position [0, 0]
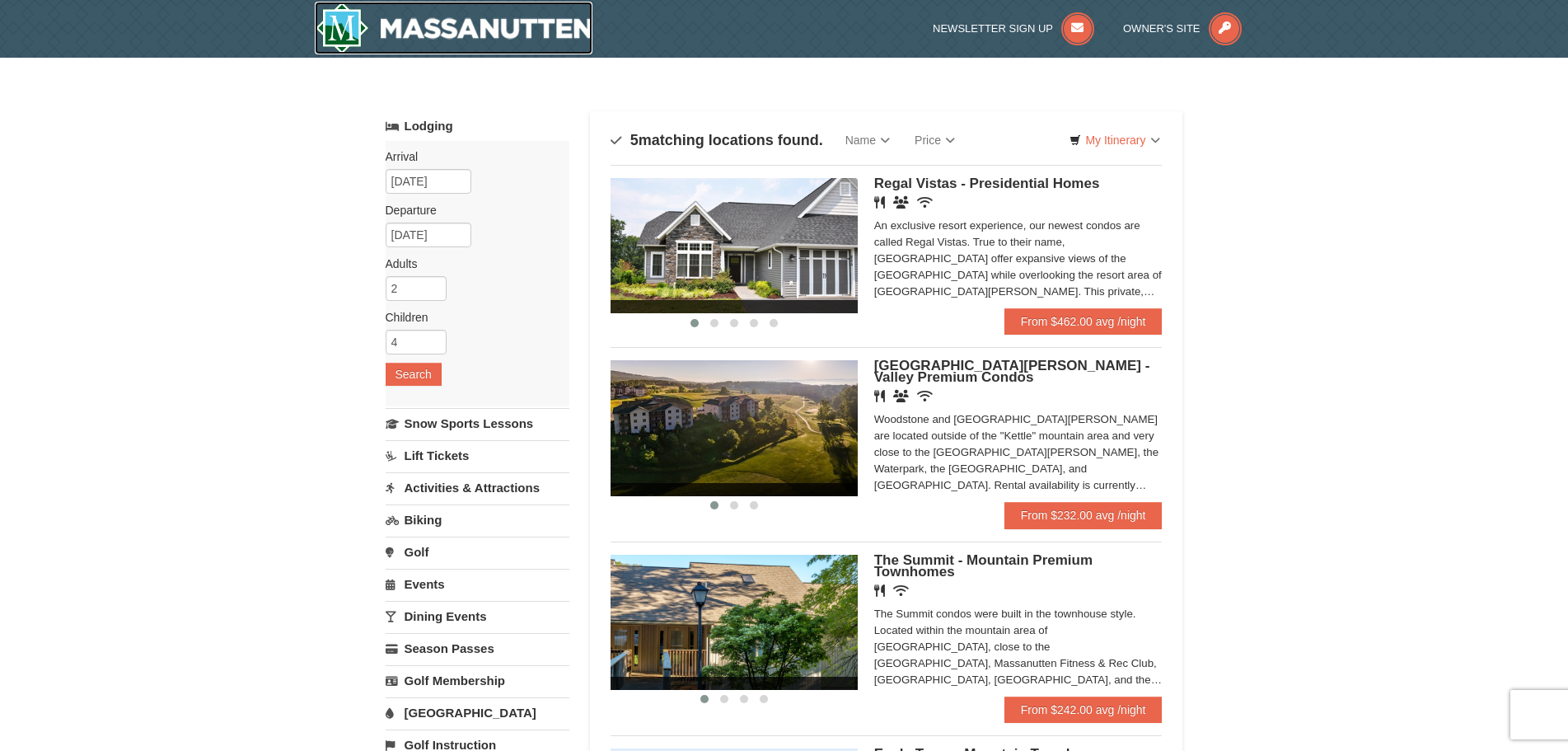
click at [350, 19] on img at bounding box center [454, 28] width 279 height 53
